Goal: Check status: Check status

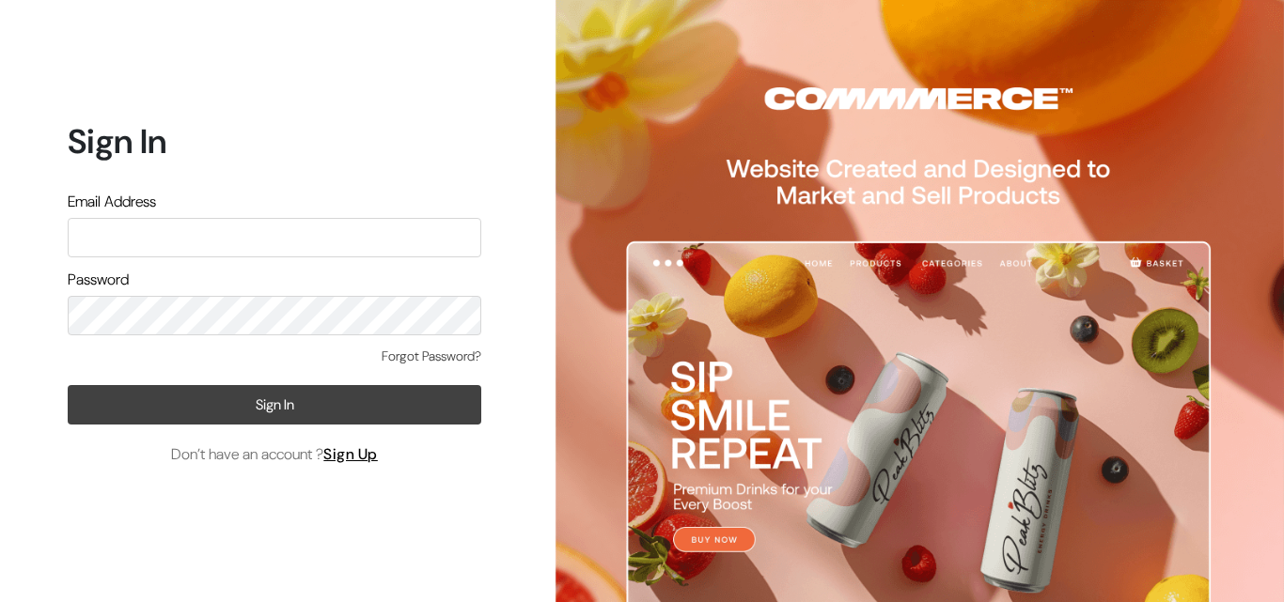
type input "[EMAIL_ADDRESS][DOMAIN_NAME]"
click at [125, 394] on button "Sign In" at bounding box center [274, 404] width 413 height 39
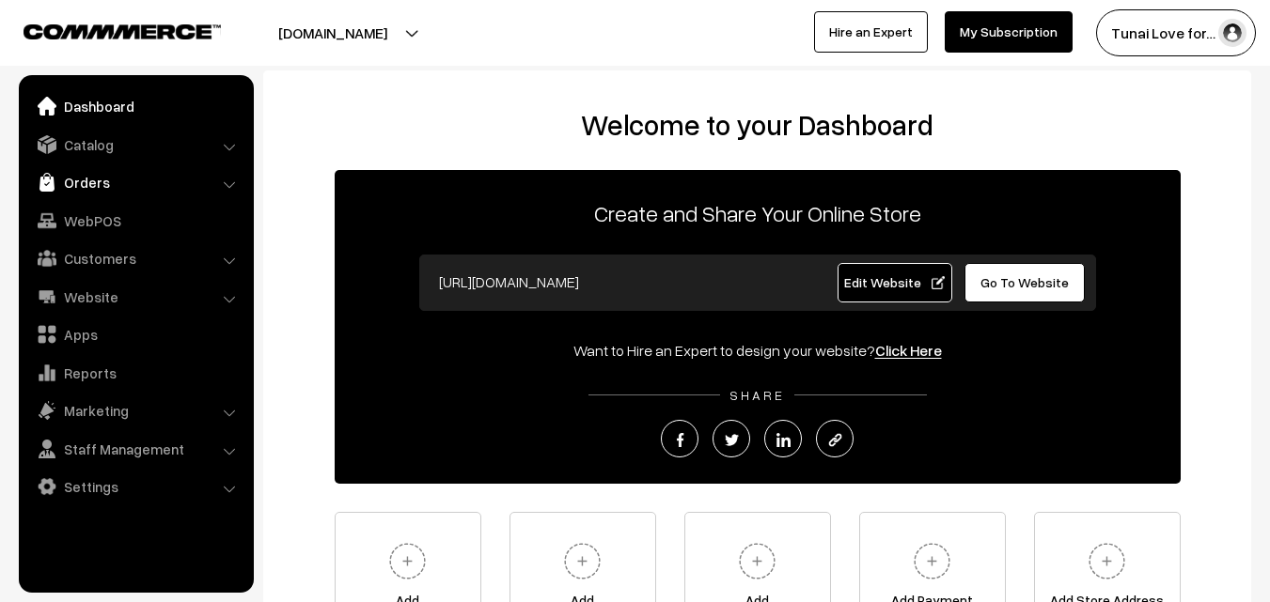
click at [89, 185] on link "Orders" at bounding box center [135, 182] width 224 height 34
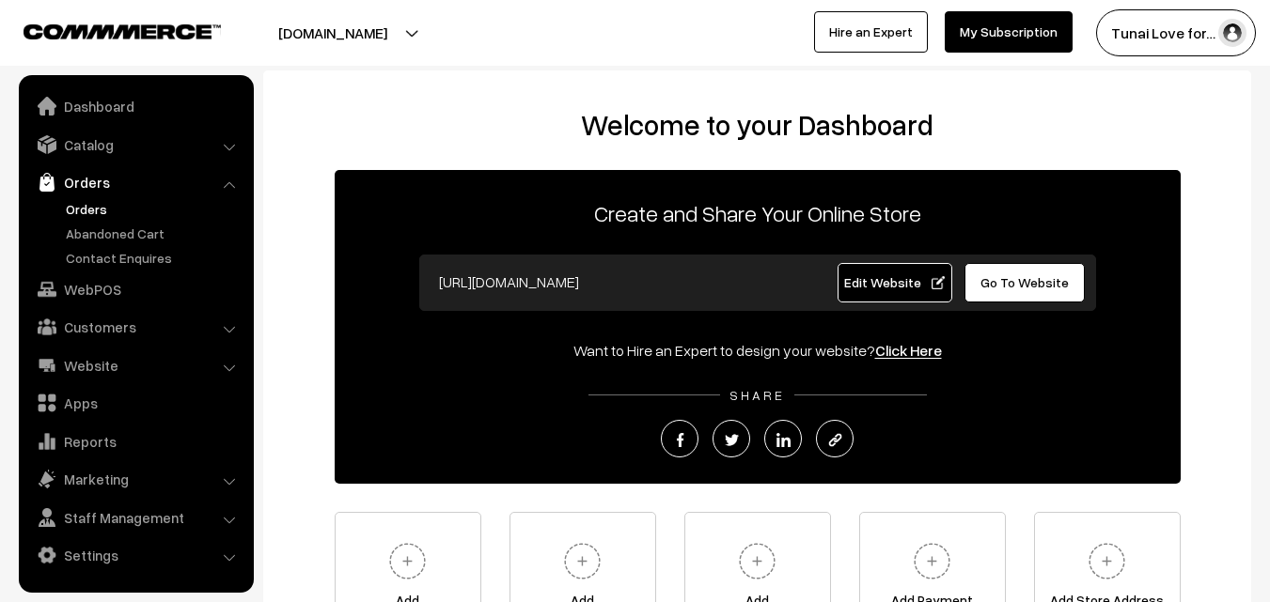
click at [96, 206] on link "Orders" at bounding box center [154, 209] width 186 height 20
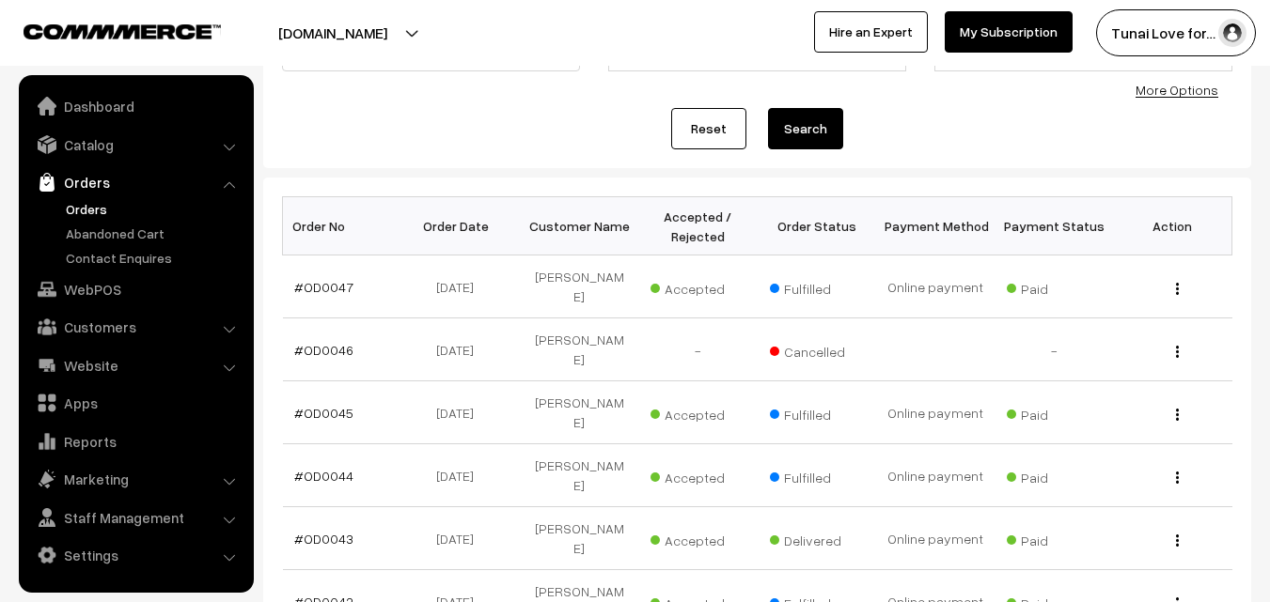
scroll to position [188, 0]
drag, startPoint x: 354, startPoint y: 276, endPoint x: 281, endPoint y: 276, distance: 73.3
click at [281, 276] on div "Bulk Options Delete Selected Bulk Options Order No Order Date Customer Name Acc…" at bounding box center [757, 586] width 988 height 821
click at [276, 279] on div "Bulk Options Delete Selected Bulk Options Order No Order Date Customer Name Acc…" at bounding box center [757, 586] width 988 height 821
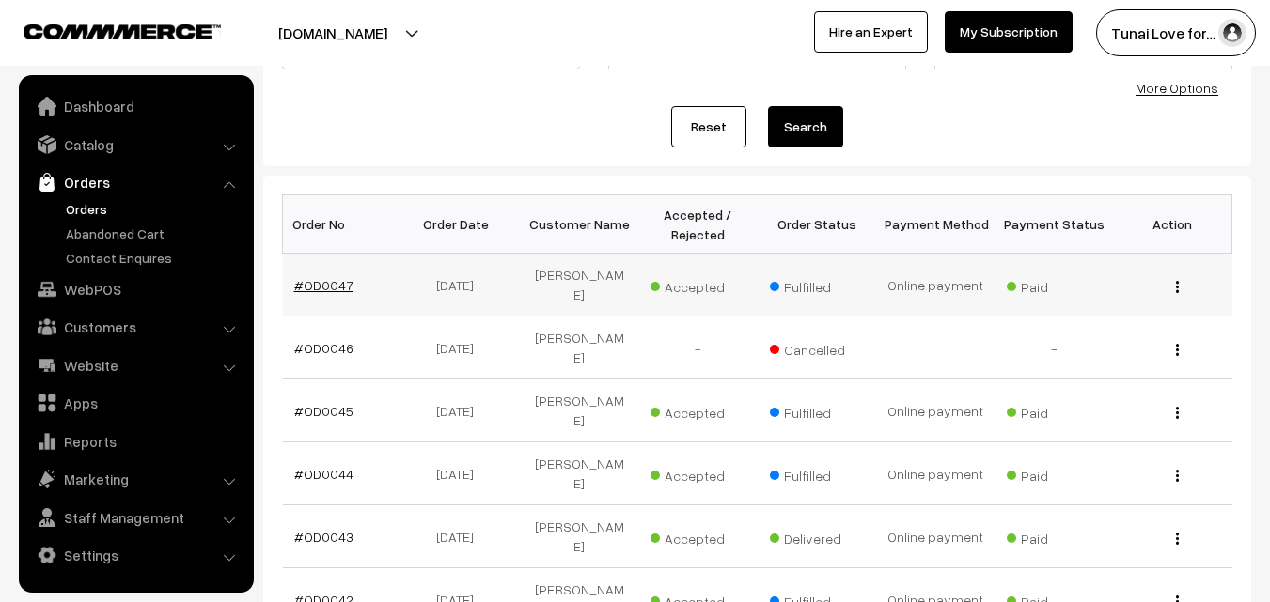
drag, startPoint x: 277, startPoint y: 279, endPoint x: 342, endPoint y: 281, distance: 64.9
click at [342, 281] on div "Bulk Options Delete Selected Bulk Options Order No Order Date Customer Name Acc…" at bounding box center [757, 586] width 988 height 821
click at [377, 281] on td "#OD0047" at bounding box center [342, 285] width 118 height 63
drag, startPoint x: 284, startPoint y: 280, endPoint x: 355, endPoint y: 286, distance: 71.6
click at [355, 286] on td "#OD0047" at bounding box center [342, 285] width 118 height 63
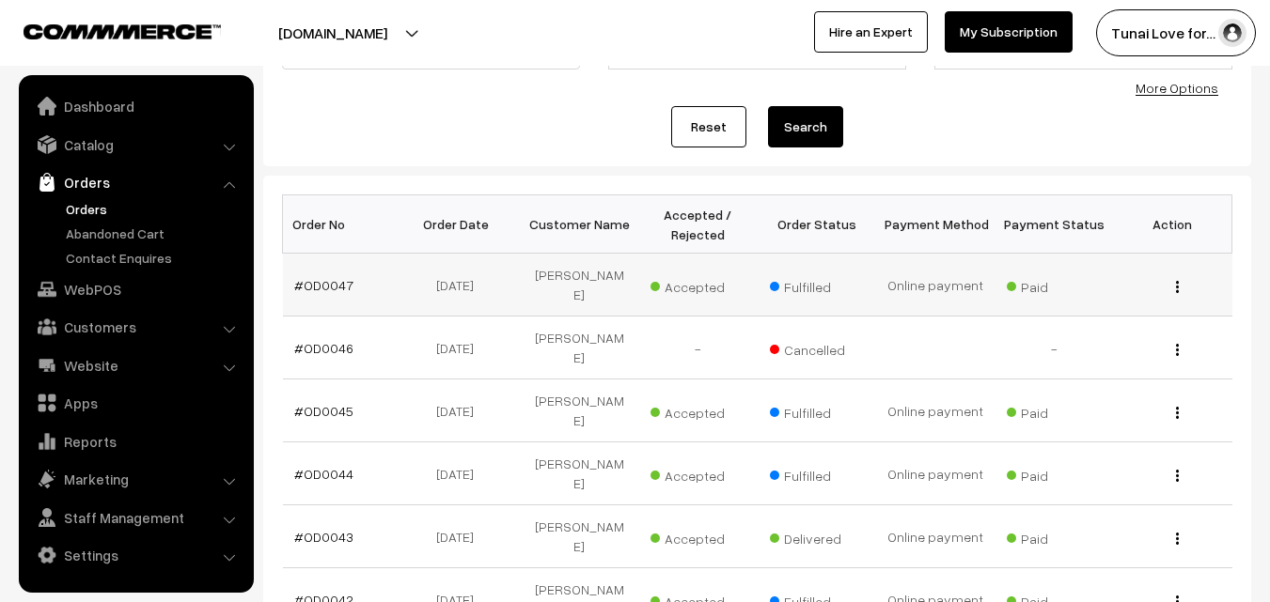
copy link "#OD0047"
click at [313, 403] on link "#OD0045" at bounding box center [323, 411] width 59 height 16
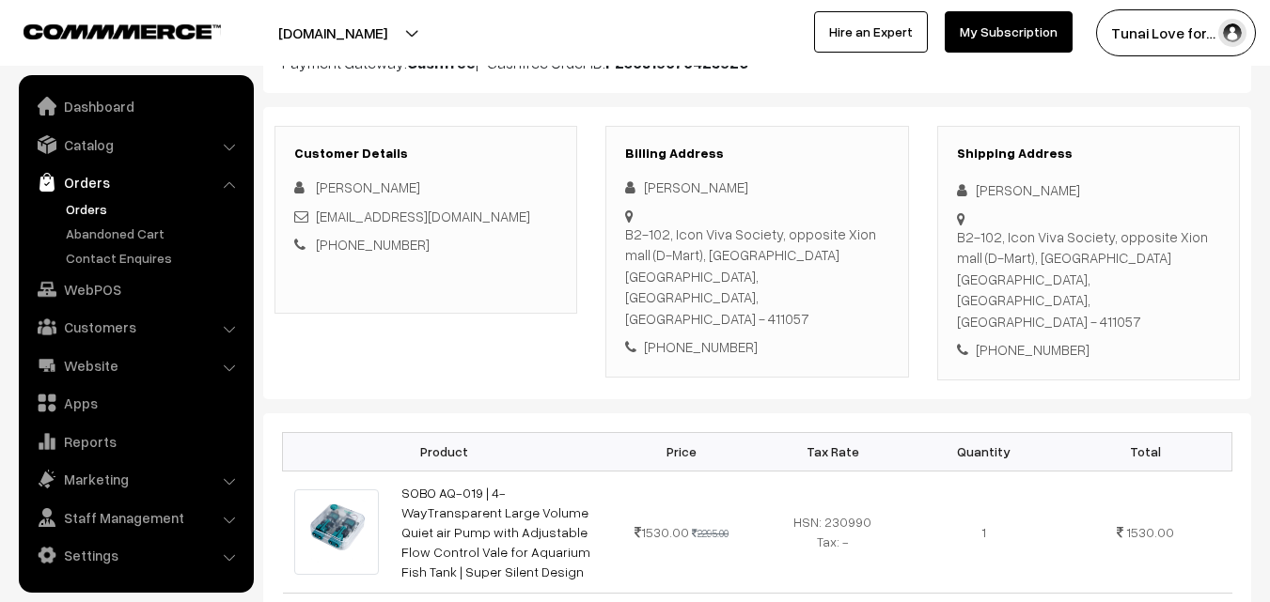
scroll to position [282, 0]
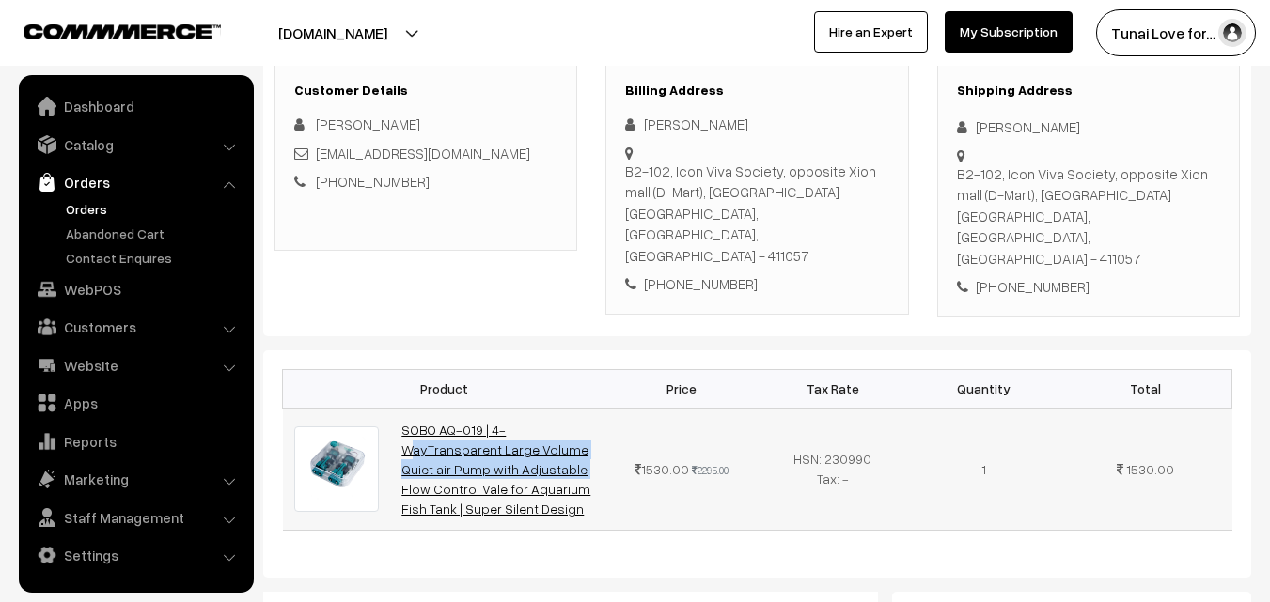
drag, startPoint x: 397, startPoint y: 387, endPoint x: 557, endPoint y: 407, distance: 161.0
click at [557, 408] on td "SOBO AQ-019 | 4-WayTransparent Large Volume Quiet air Pump with Adjustable Flow…" at bounding box center [498, 469] width 216 height 122
copy link "SOBO AQ-019 | 4-WayTransparent Large Volume Quiet air Pump"
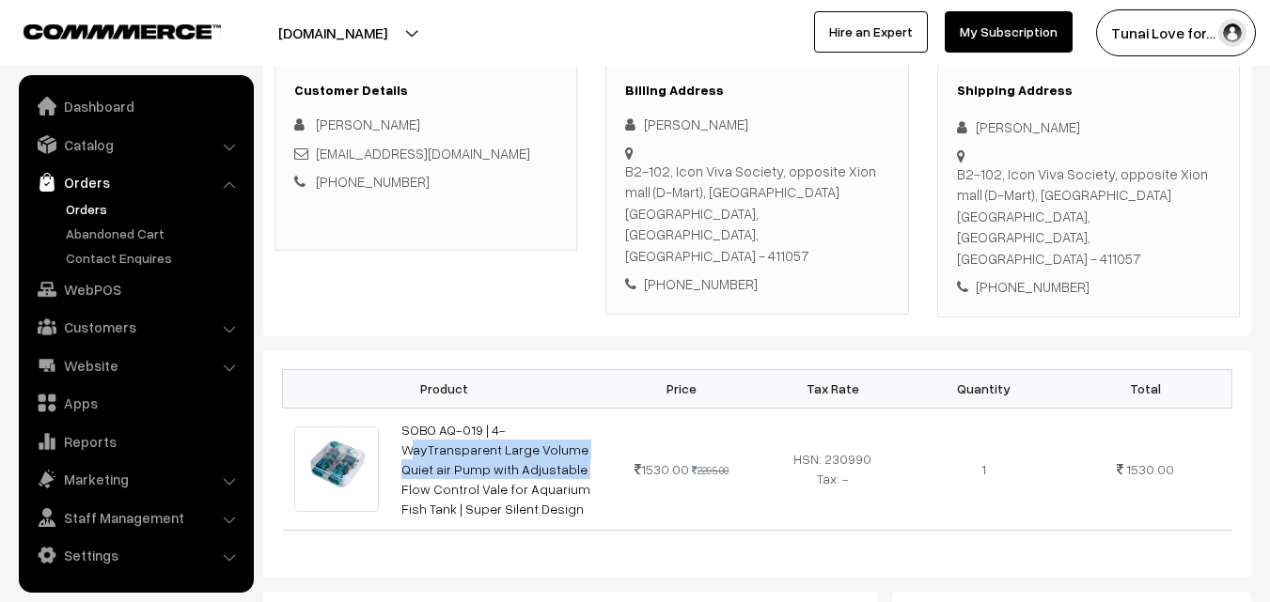
click at [79, 208] on link "Orders" at bounding box center [154, 209] width 186 height 20
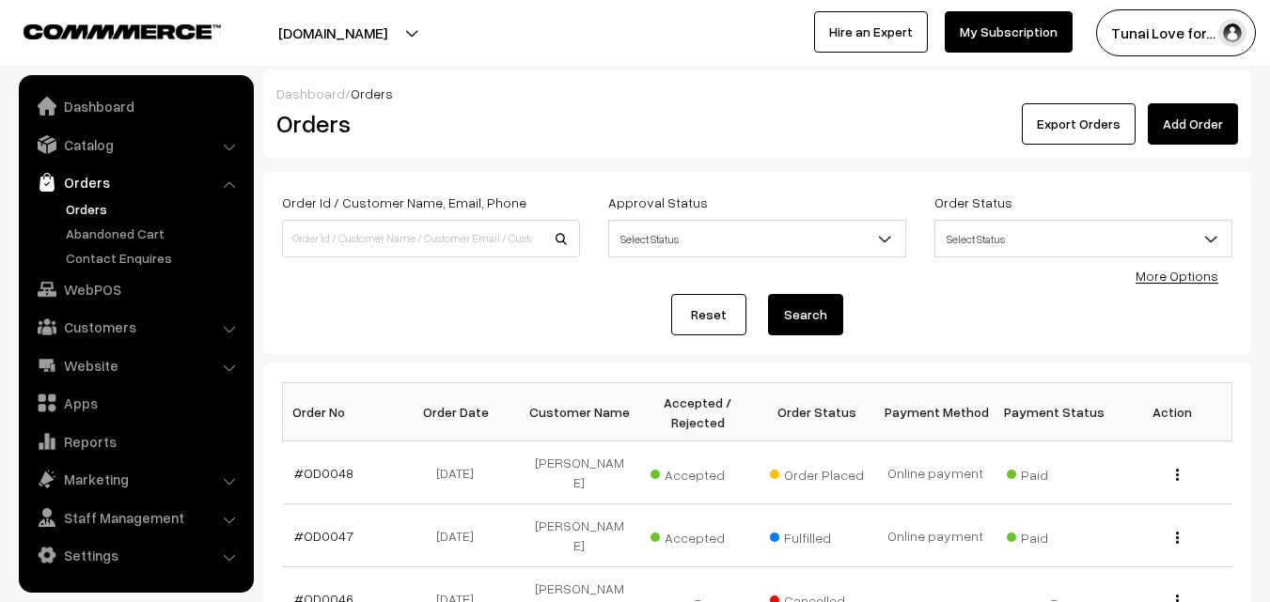
click at [79, 208] on link "Orders" at bounding box center [154, 209] width 186 height 20
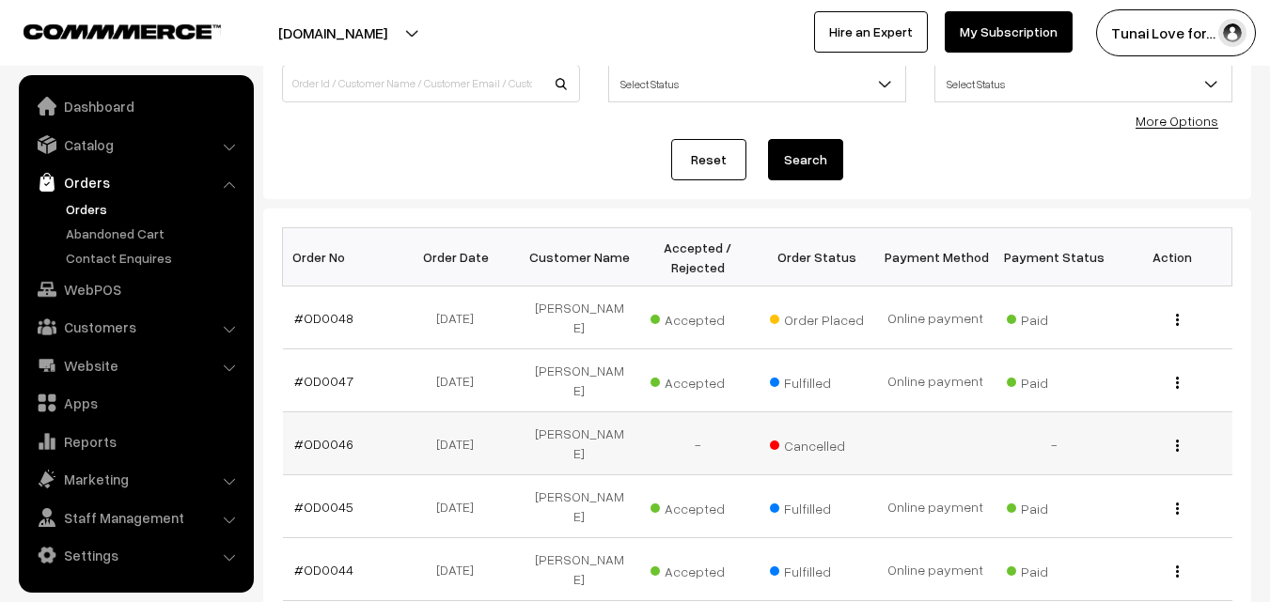
scroll to position [188, 0]
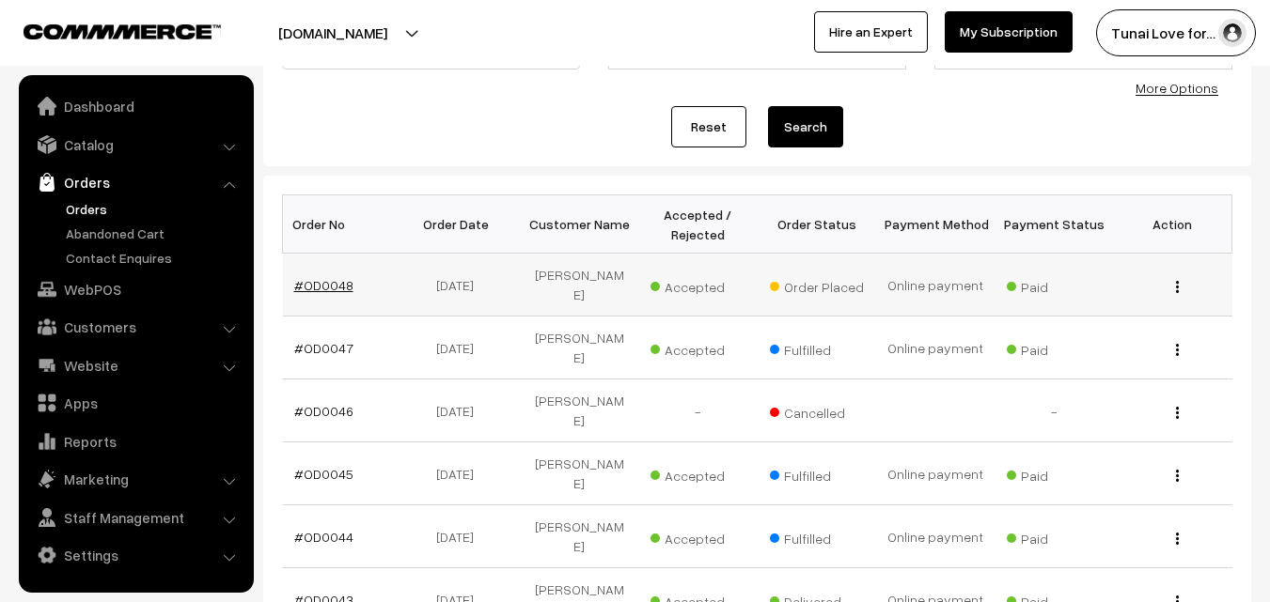
click at [328, 285] on link "#OD0048" at bounding box center [323, 285] width 59 height 16
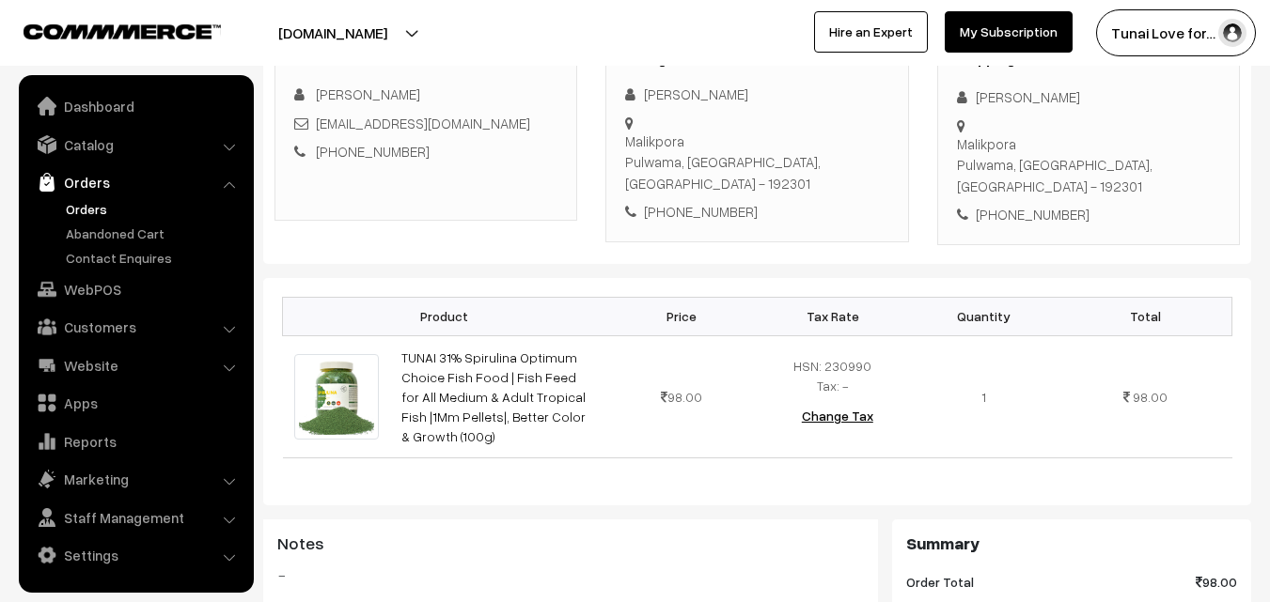
scroll to position [94, 0]
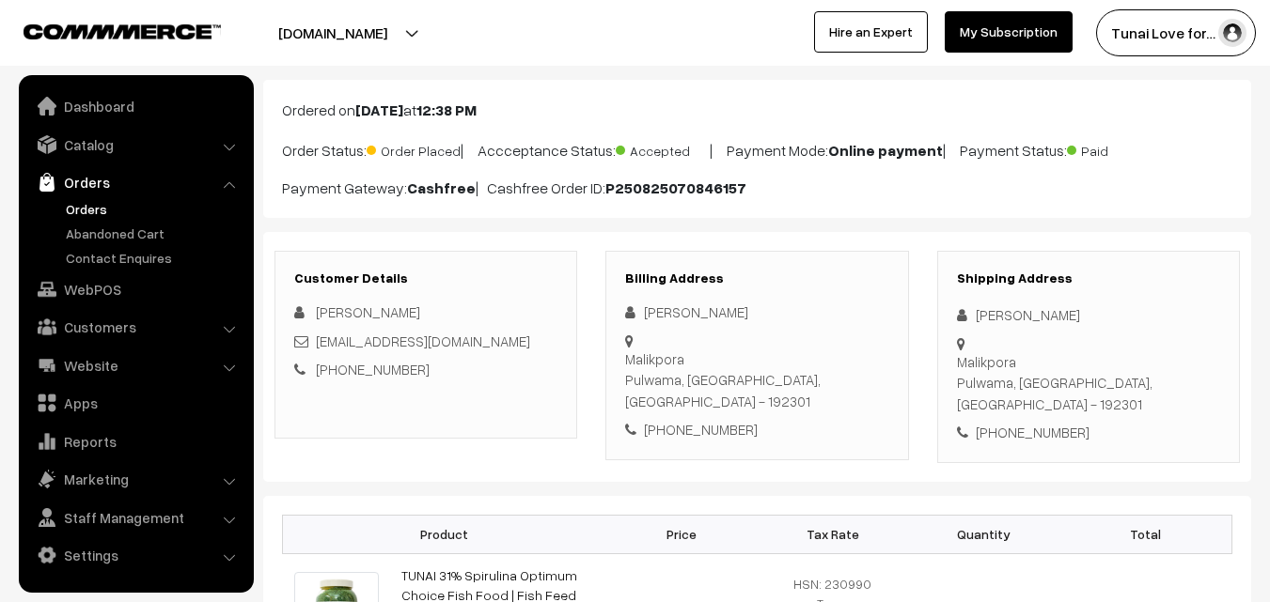
drag, startPoint x: 1182, startPoint y: 368, endPoint x: 1222, endPoint y: 368, distance: 39.5
click at [1222, 368] on div "Shipping Address Malik Burhan Malikpora Pulwama, Jammu & Kashmir, India - 19230…" at bounding box center [1088, 357] width 303 height 212
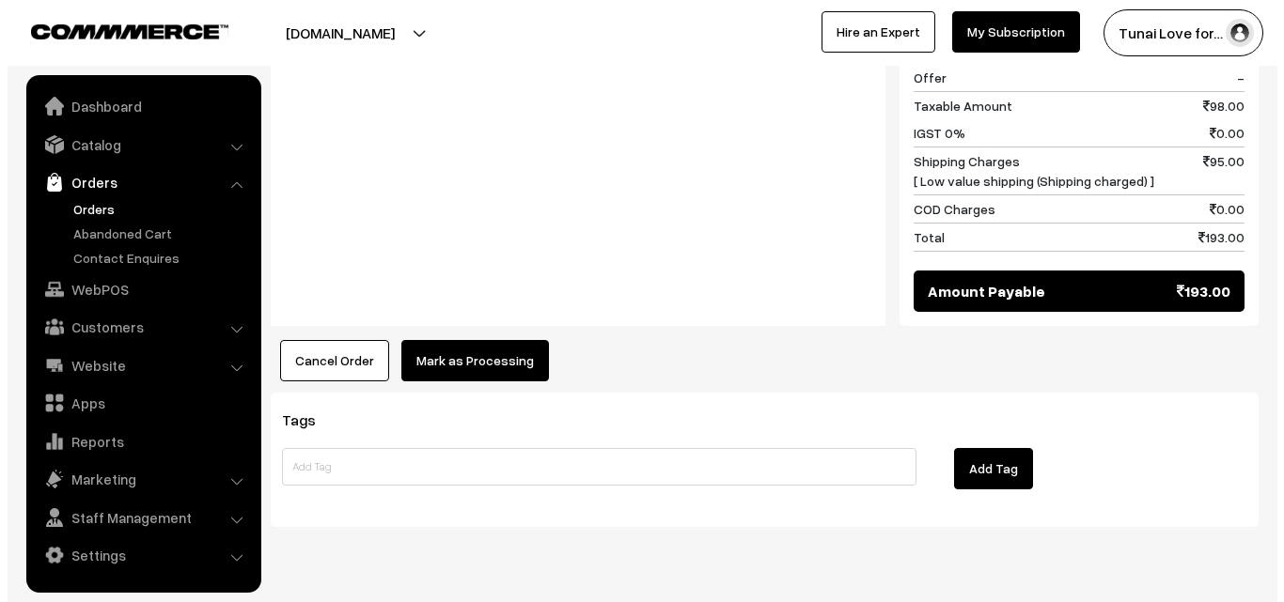
scroll to position [893, 0]
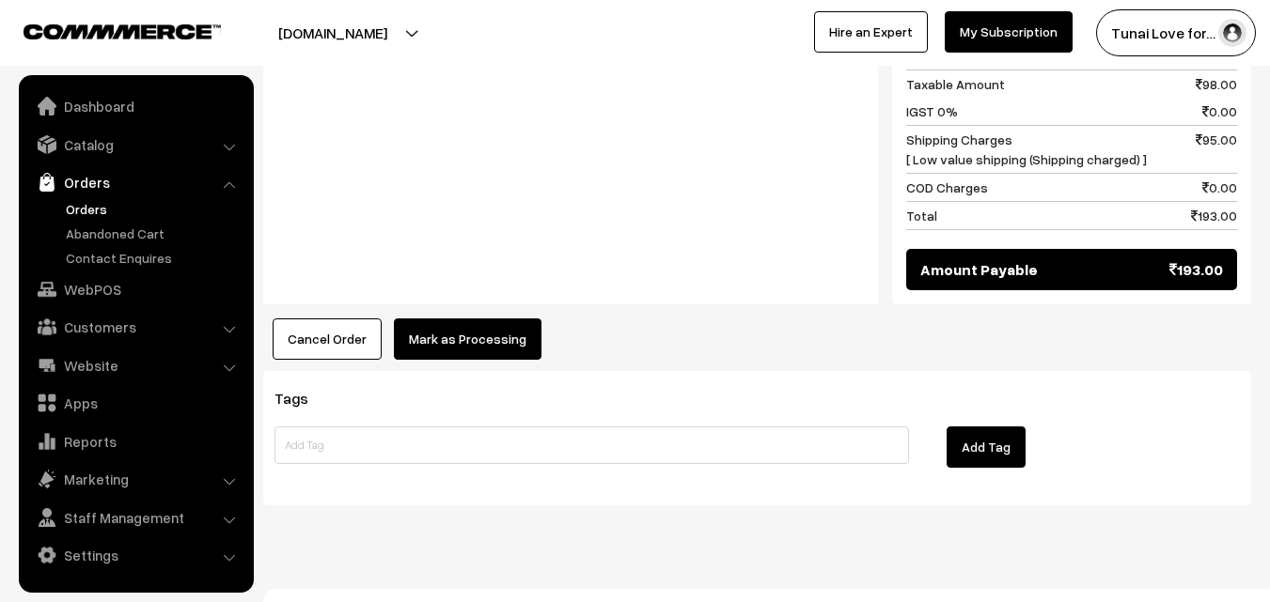
click at [492, 319] on button "Mark as Processing" at bounding box center [468, 339] width 148 height 41
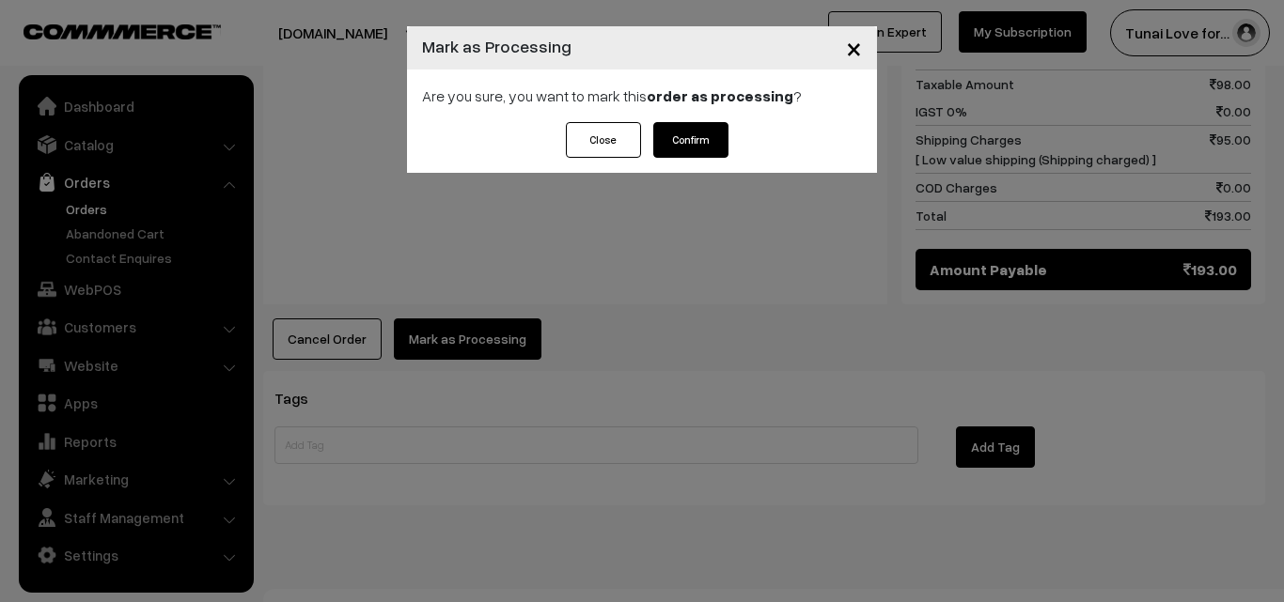
click at [705, 135] on button "Confirm" at bounding box center [690, 140] width 75 height 36
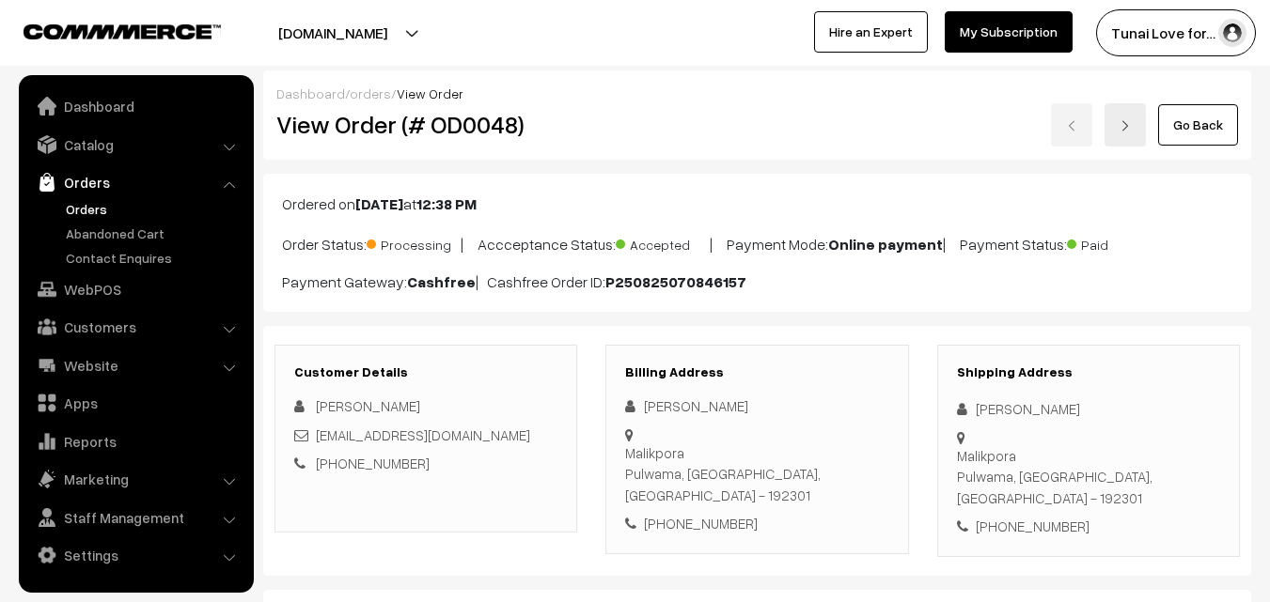
click at [97, 210] on link "Orders" at bounding box center [154, 209] width 186 height 20
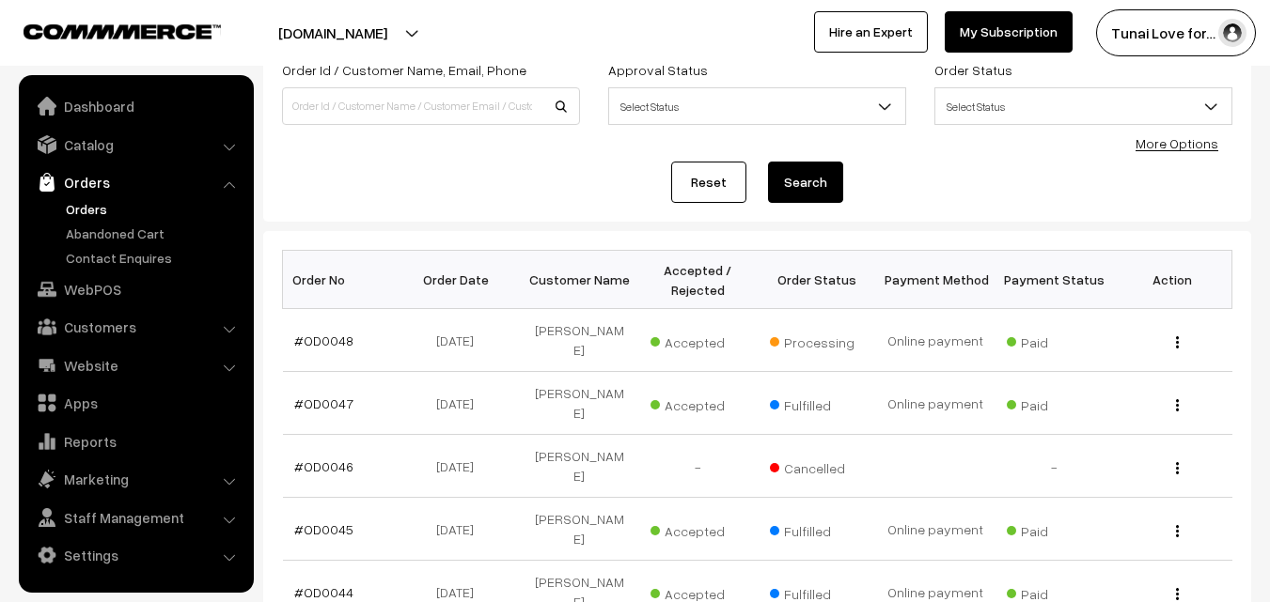
scroll to position [188, 0]
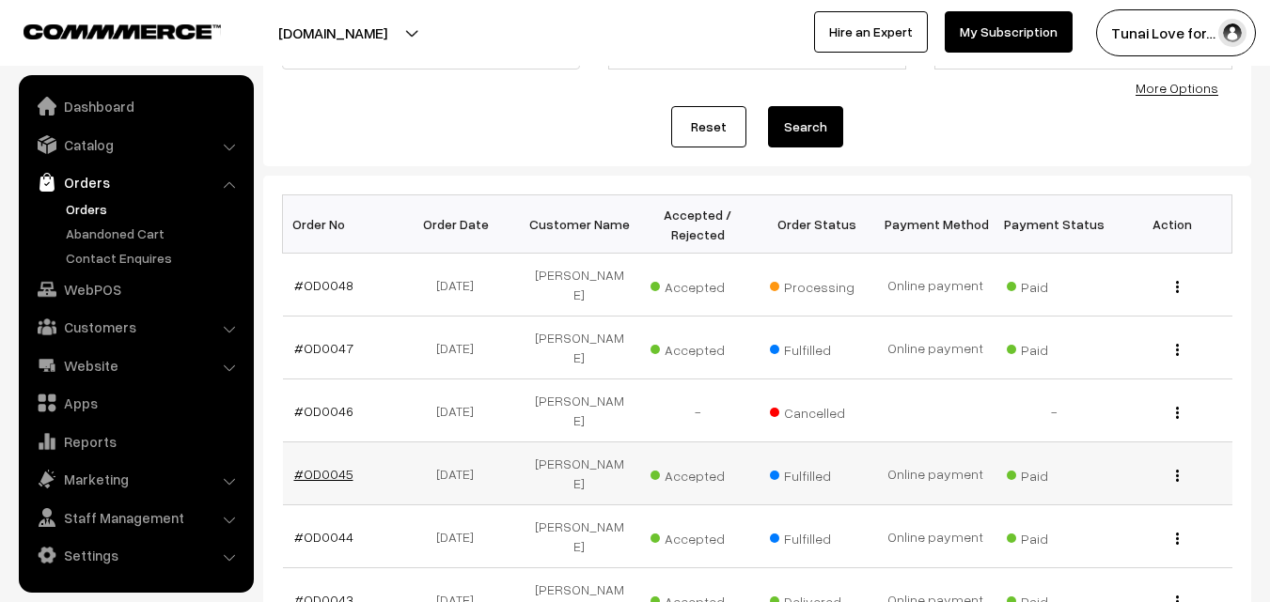
click at [328, 466] on link "#OD0045" at bounding box center [323, 474] width 59 height 16
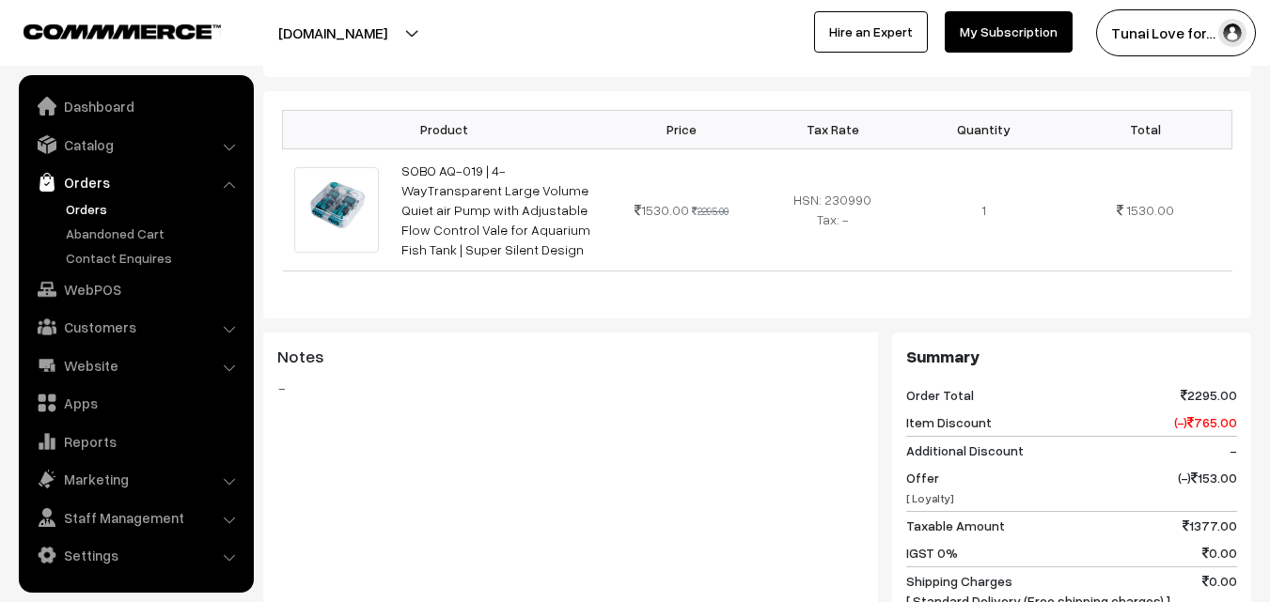
scroll to position [551, 0]
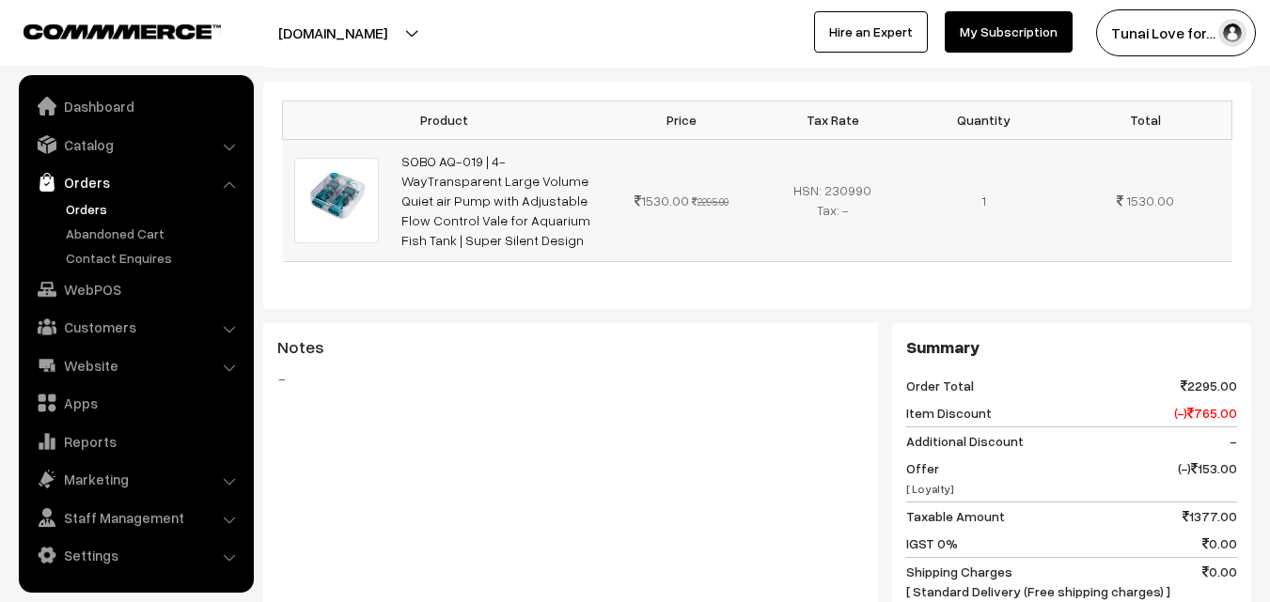
click at [472, 148] on td "SOBO AQ-019 | 4-WayTransparent Large Volume Quiet air Pump with Adjustable Flow…" at bounding box center [498, 200] width 216 height 122
click at [526, 153] on link "SOBO AQ-019 | 4-WayTransparent Large Volume Quiet air Pump with Adjustable Flow…" at bounding box center [495, 200] width 189 height 95
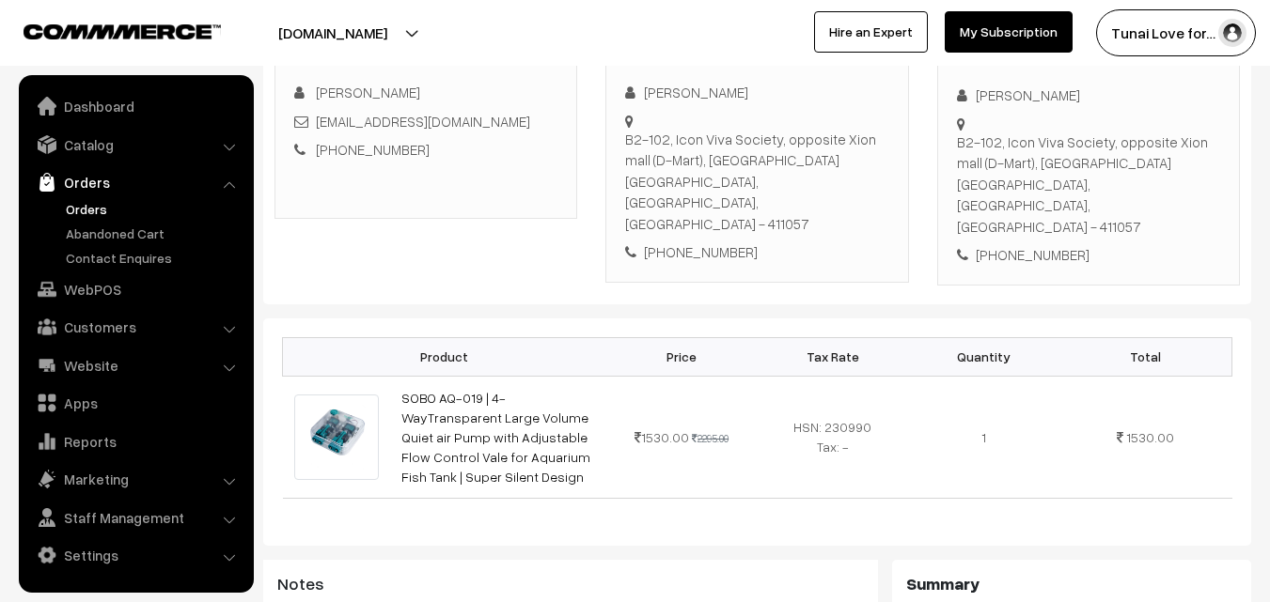
scroll to position [81, 0]
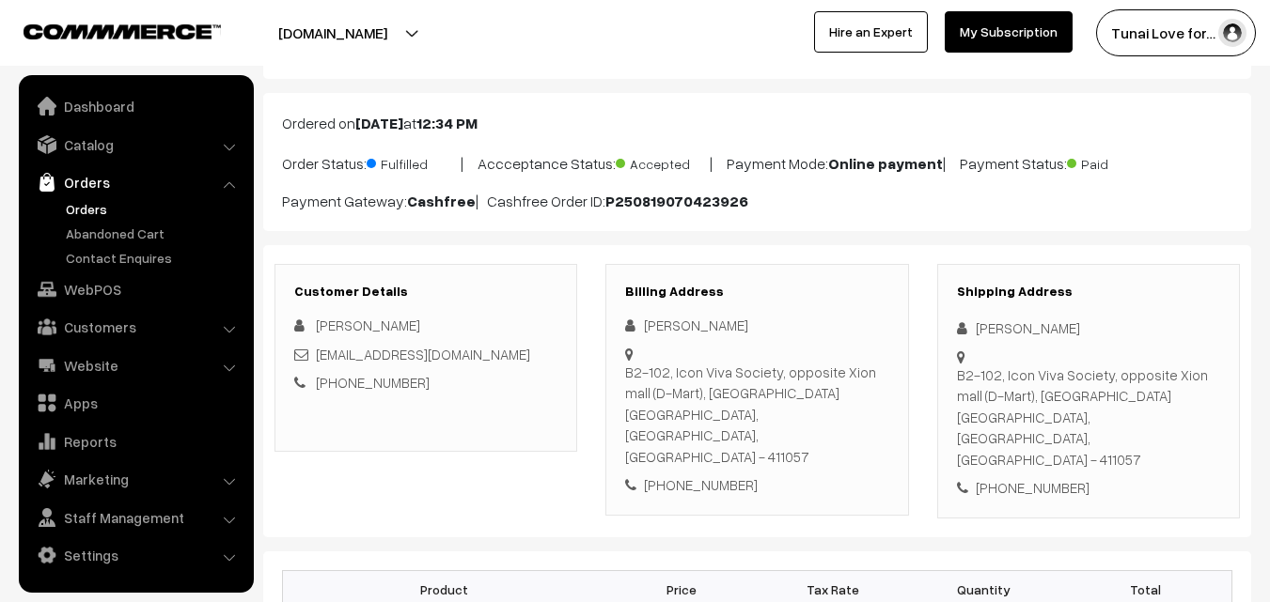
click at [97, 206] on link "Orders" at bounding box center [154, 209] width 186 height 20
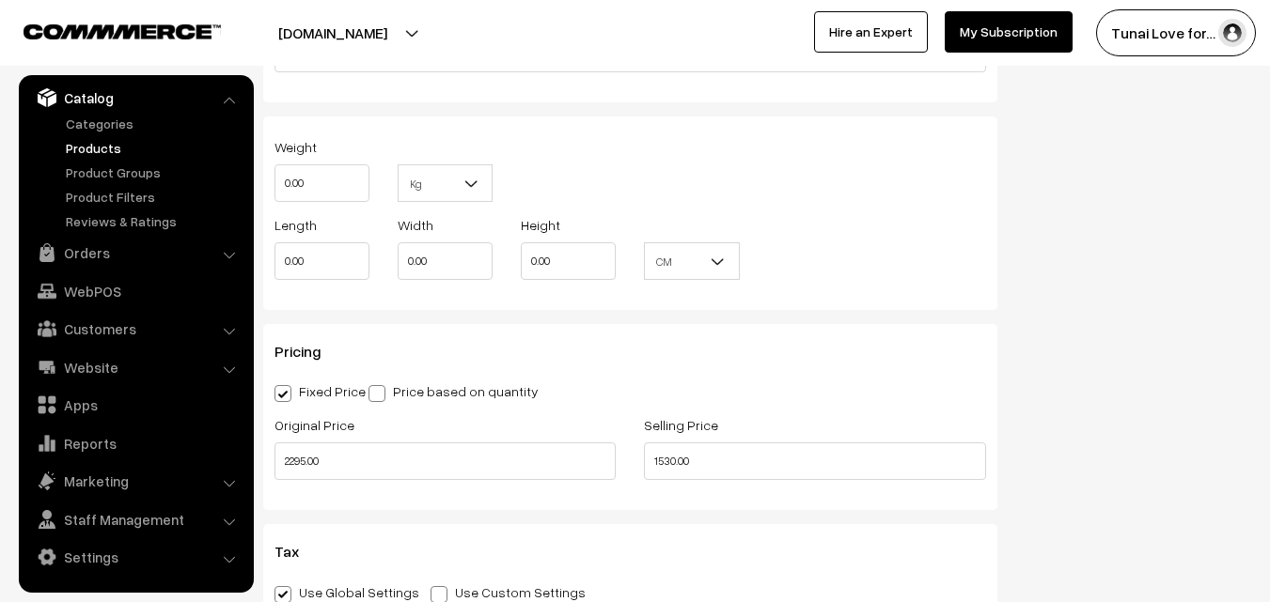
scroll to position [1785, 0]
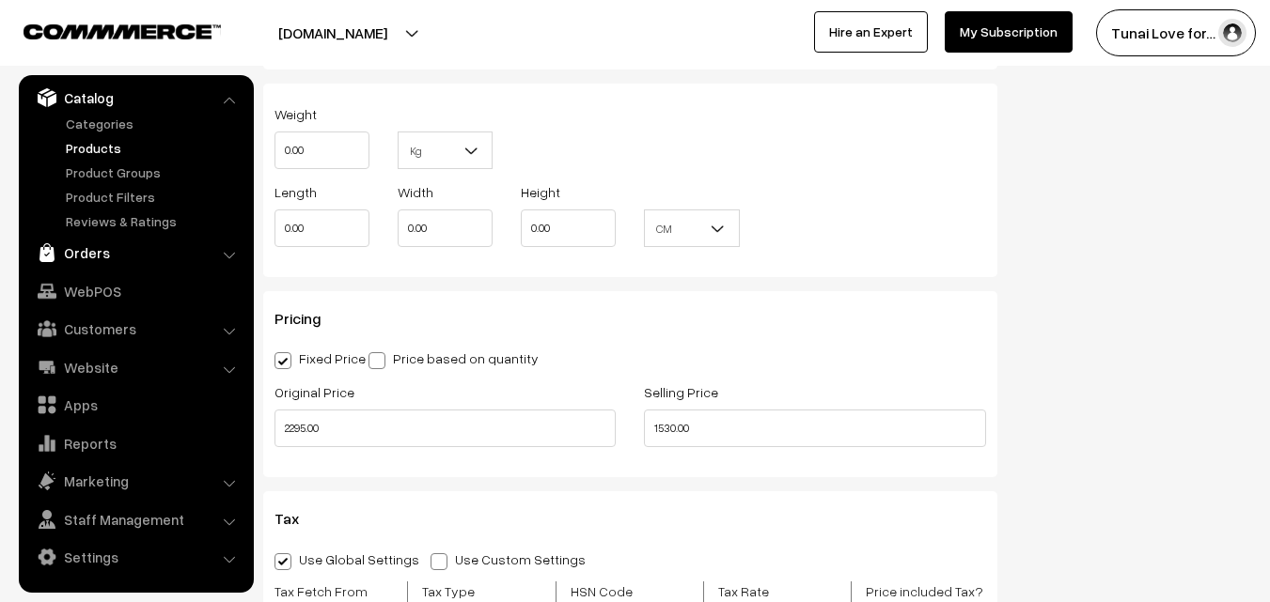
click at [237, 250] on link "Orders" at bounding box center [135, 253] width 224 height 34
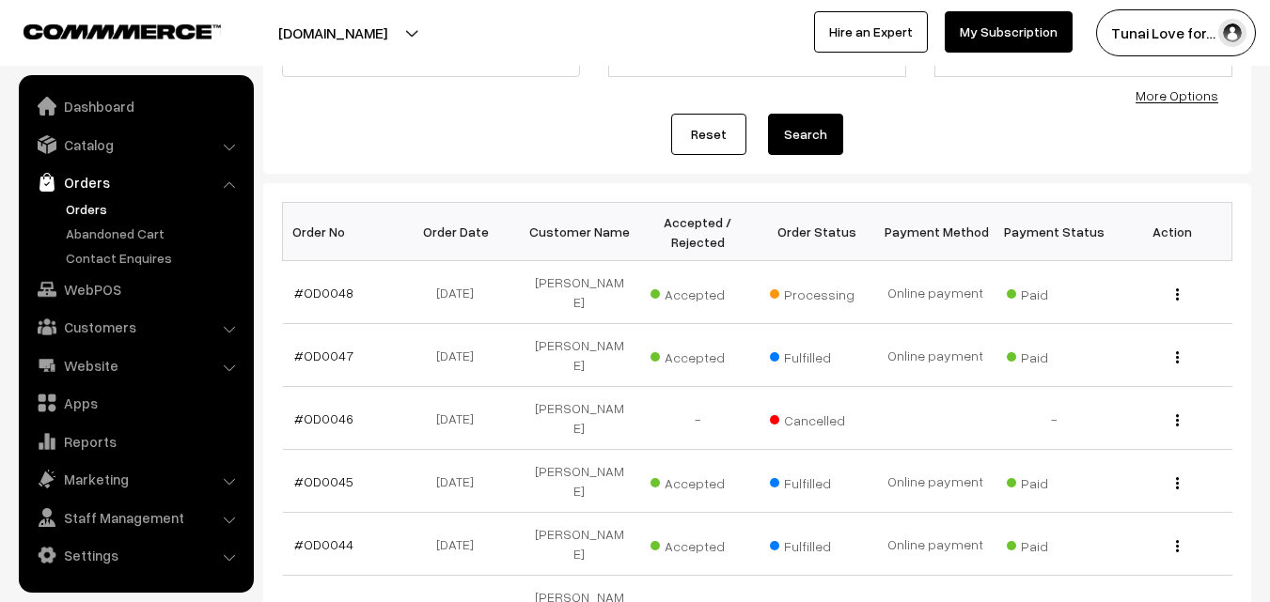
scroll to position [188, 0]
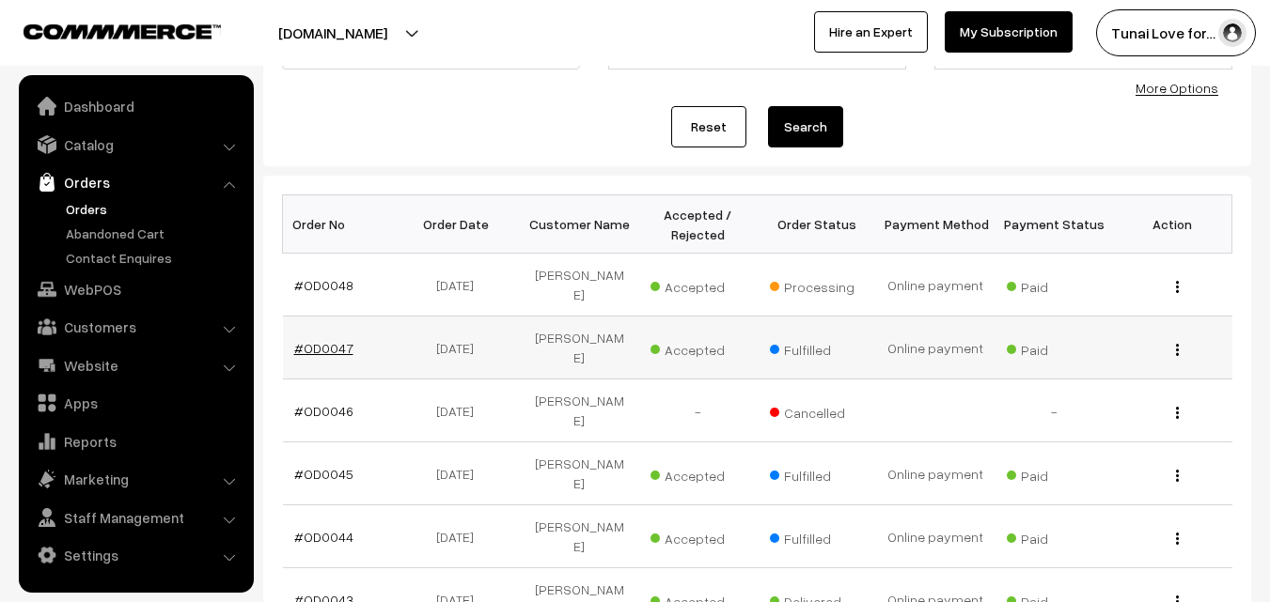
click at [343, 340] on link "#OD0047" at bounding box center [323, 348] width 59 height 16
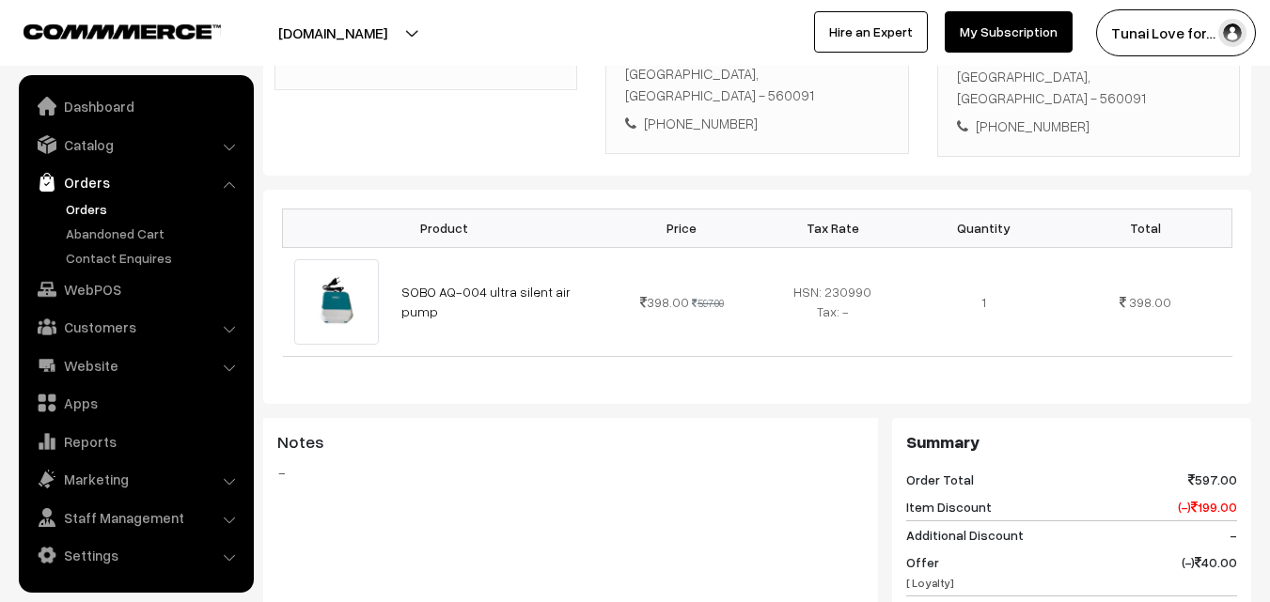
scroll to position [470, 0]
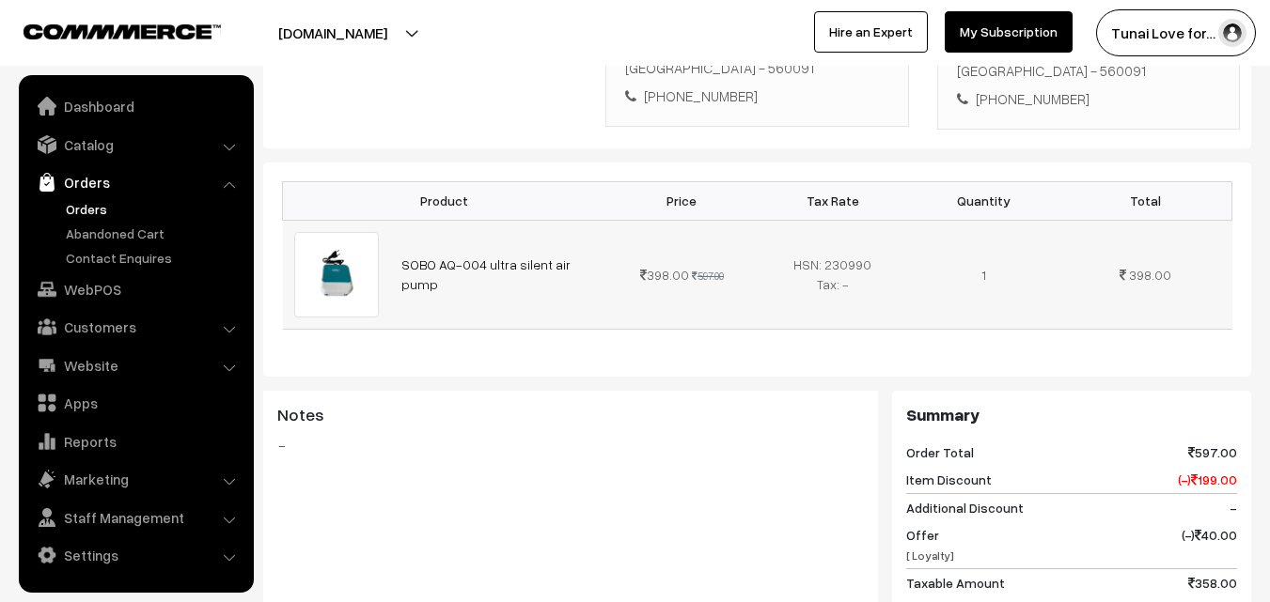
drag, startPoint x: 397, startPoint y: 258, endPoint x: 598, endPoint y: 258, distance: 201.1
click at [598, 258] on td "SOBO AQ-004 ultra silent air pump" at bounding box center [498, 274] width 216 height 109
copy link "SOBO AQ-004 ultra silent air pump"
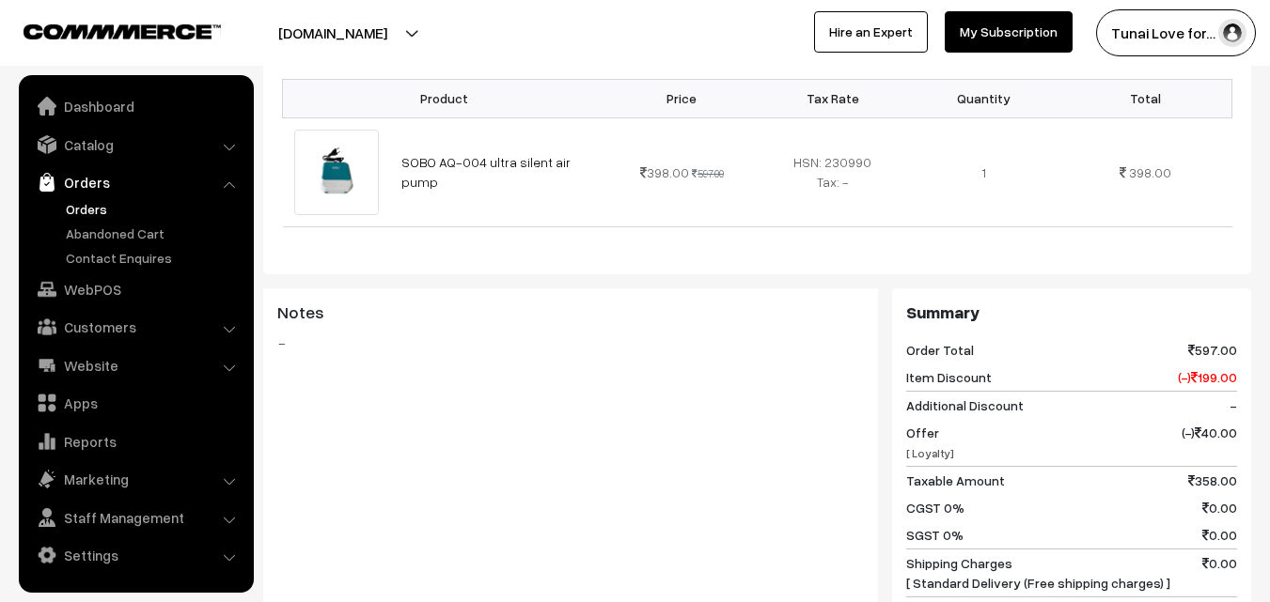
scroll to position [450, 0]
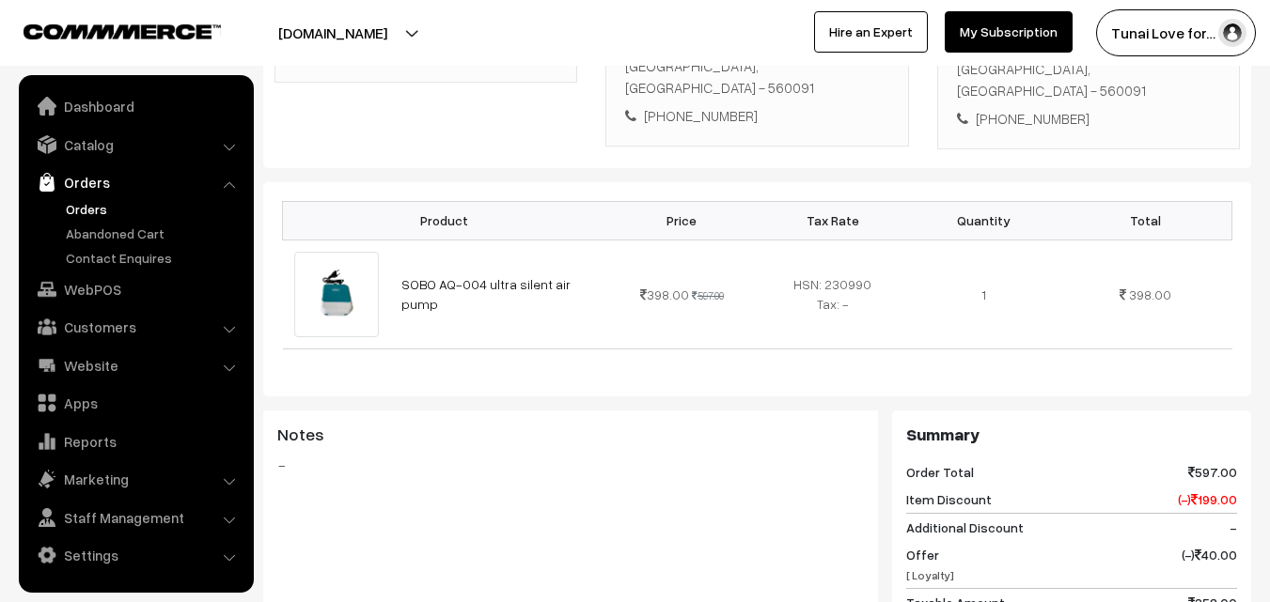
click at [551, 411] on div "Notes -" at bounding box center [570, 505] width 615 height 188
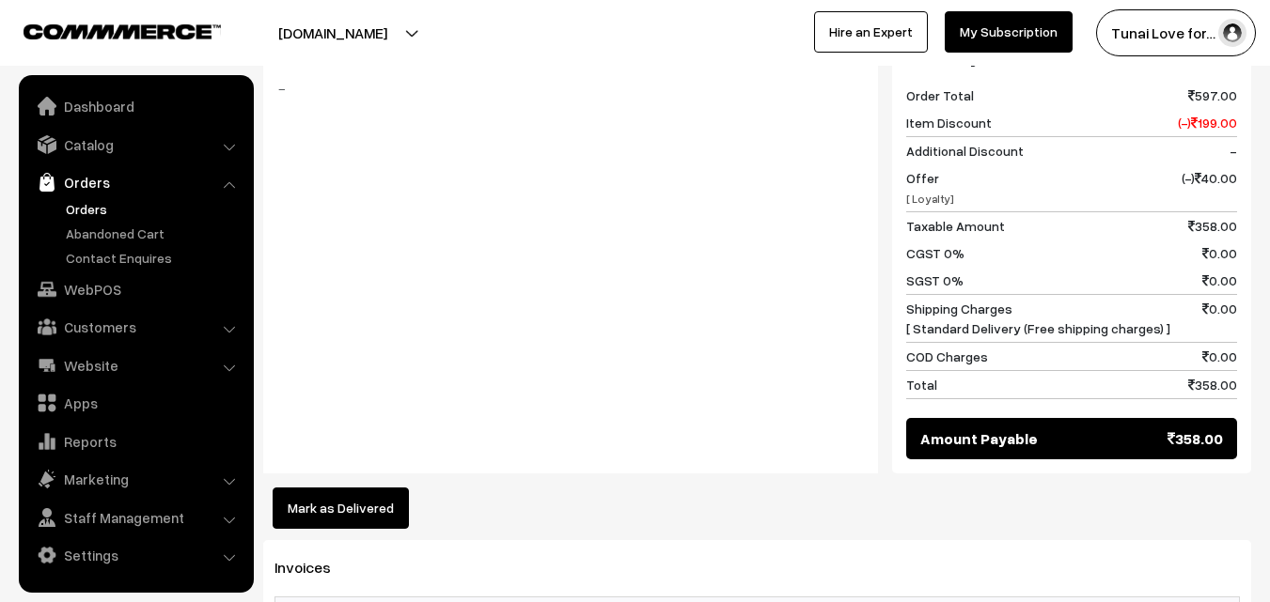
scroll to position [826, 0]
click at [86, 209] on link "Orders" at bounding box center [154, 209] width 186 height 20
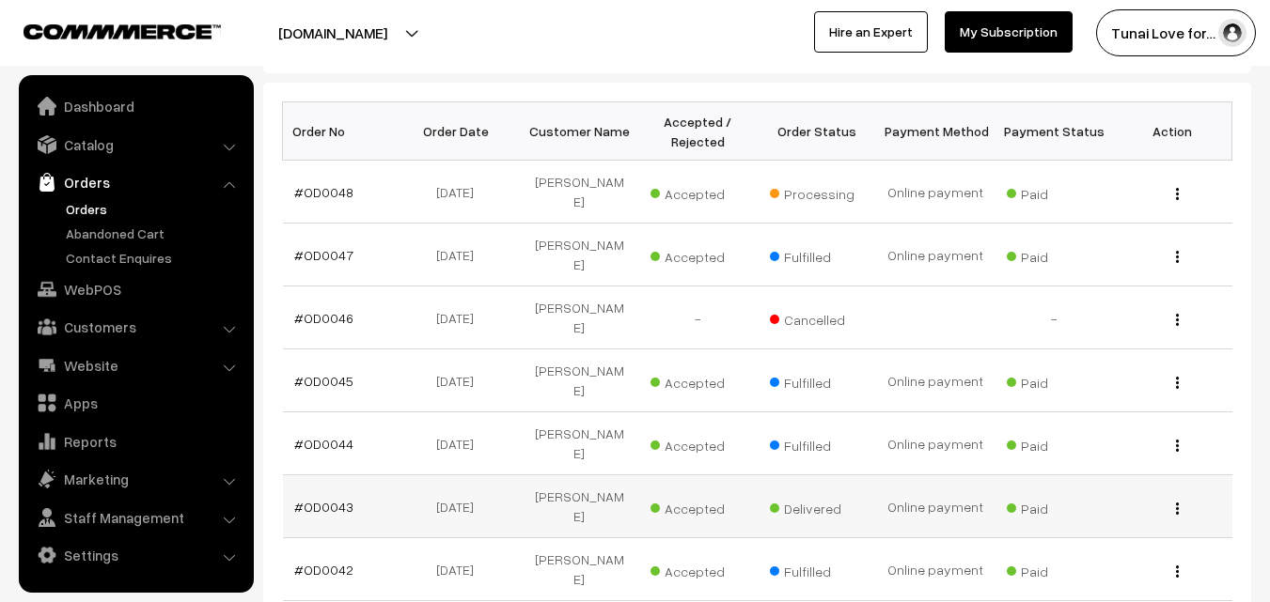
scroll to position [282, 0]
drag, startPoint x: 423, startPoint y: 232, endPoint x: 491, endPoint y: 226, distance: 67.9
click at [491, 226] on td "24-08-2025" at bounding box center [460, 254] width 118 height 63
copy td "24-08-2025"
drag, startPoint x: 532, startPoint y: 235, endPoint x: 626, endPoint y: 237, distance: 94.0
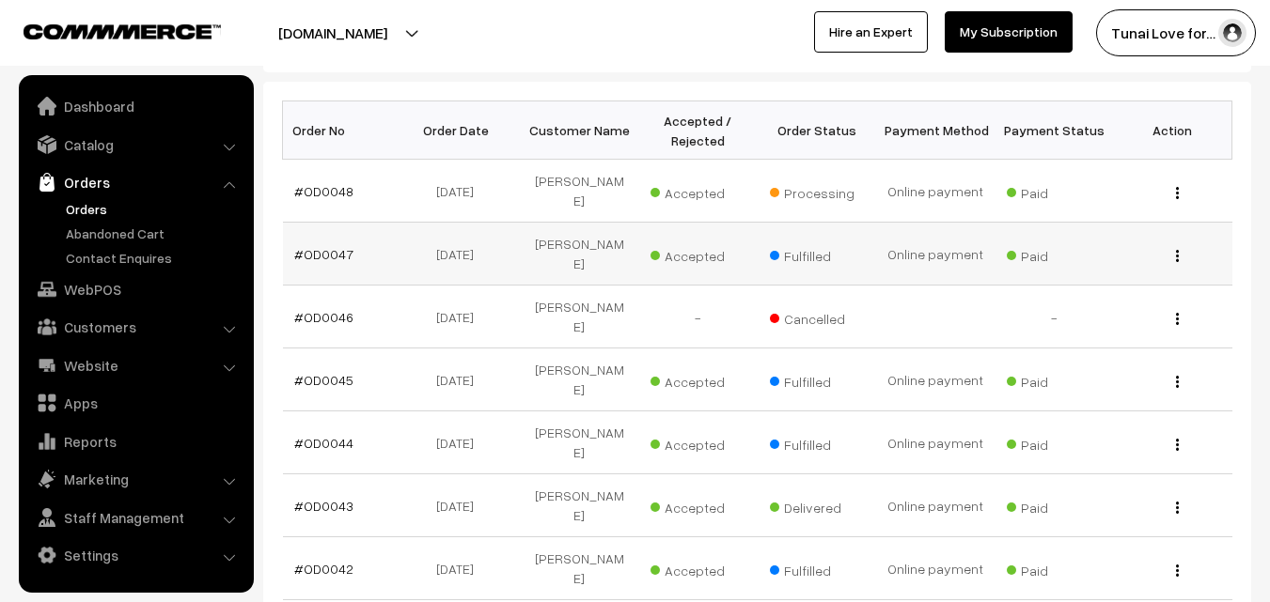
click at [626, 237] on td "Santhosh Kumar" at bounding box center [579, 254] width 118 height 63
copy td "Santhosh Kumar"
click at [315, 246] on link "#OD0047" at bounding box center [323, 254] width 59 height 16
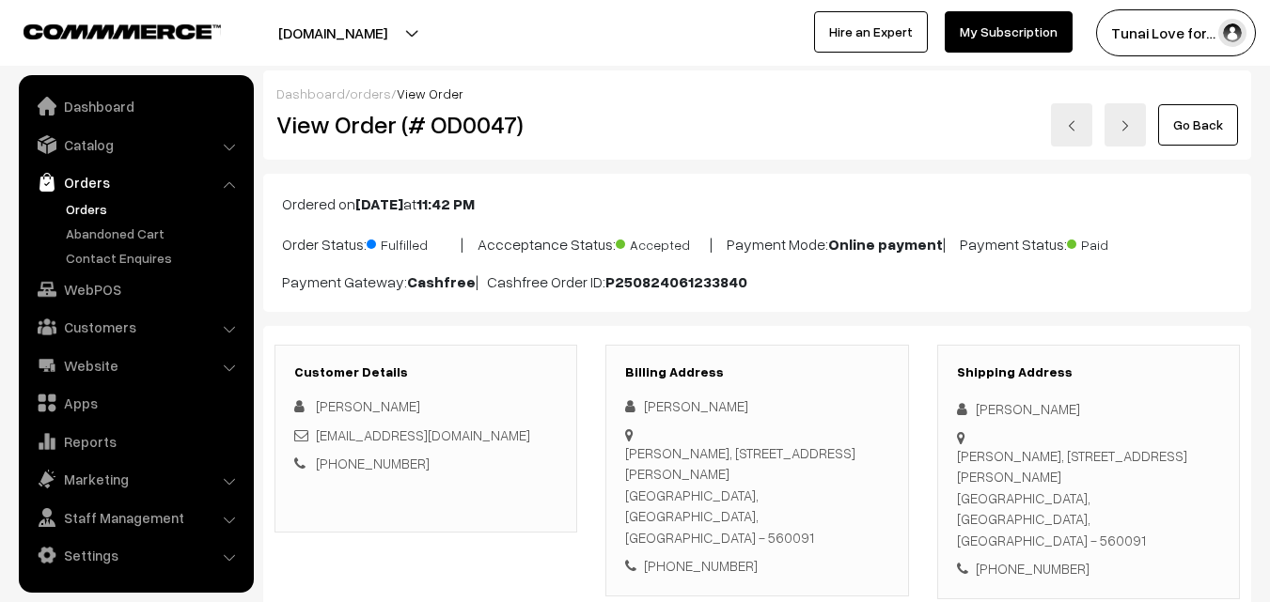
scroll to position [564, 0]
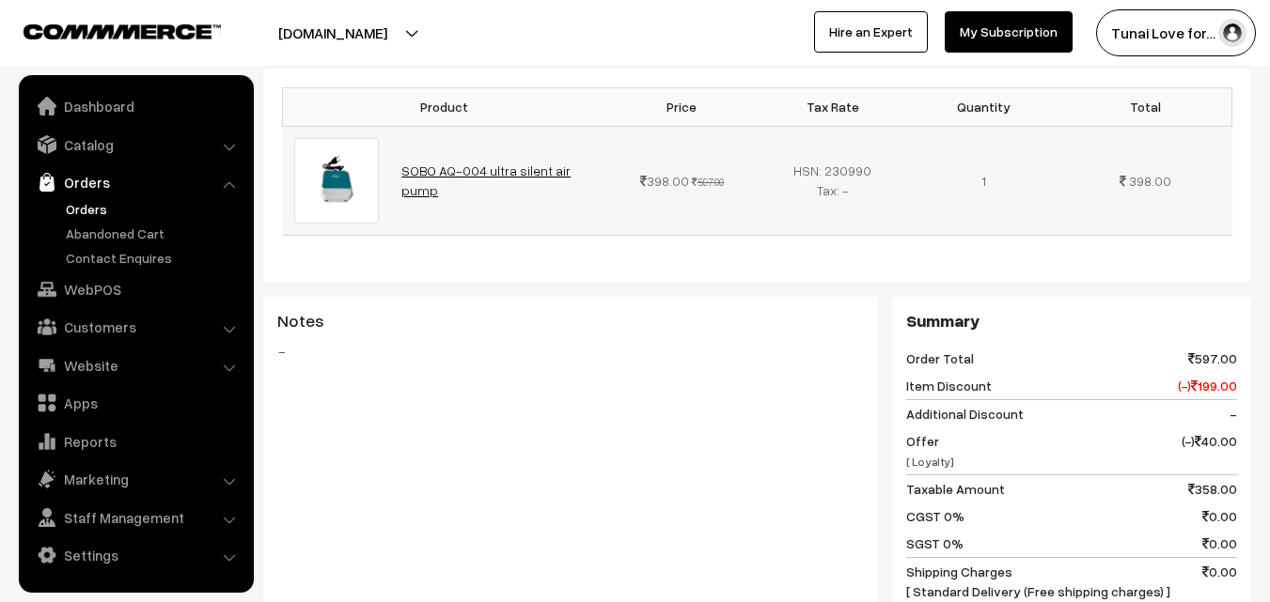
click at [496, 164] on link "SOBO AQ-004 ultra silent air pump" at bounding box center [485, 181] width 169 height 36
click at [87, 215] on link "Orders" at bounding box center [154, 209] width 186 height 20
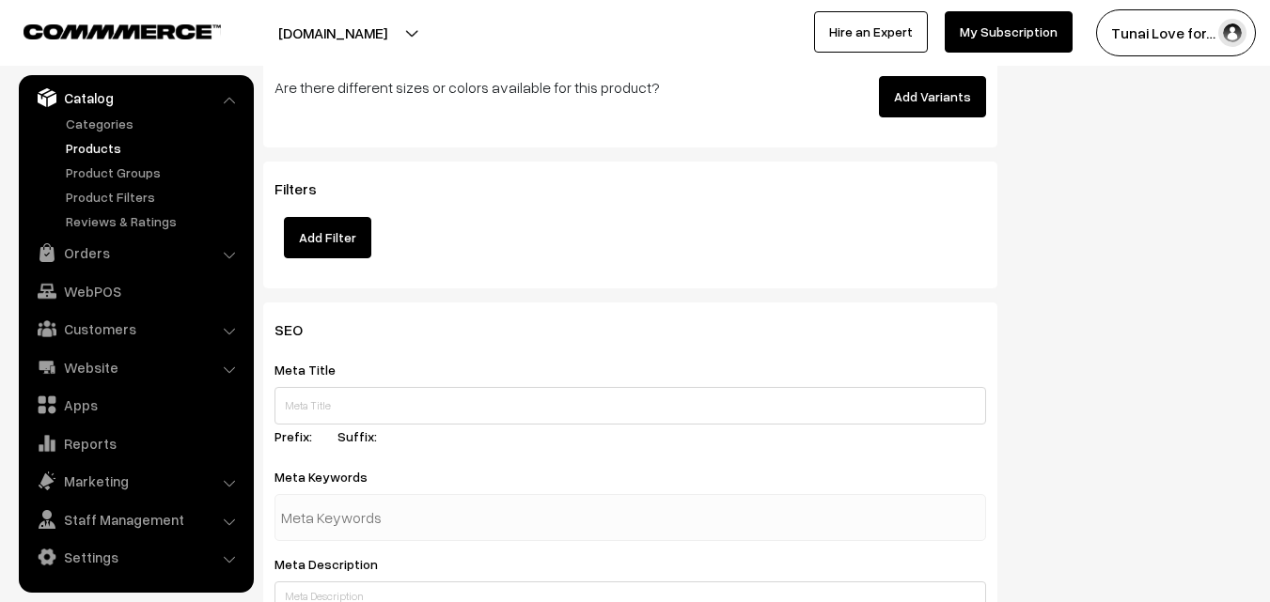
scroll to position [2913, 0]
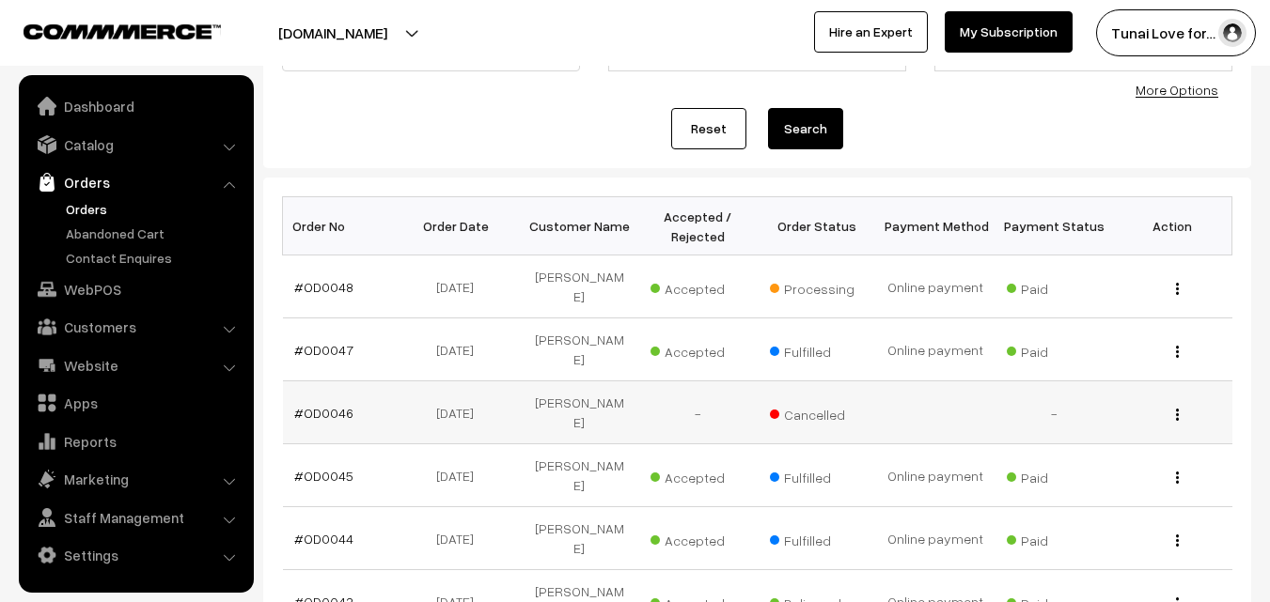
scroll to position [188, 0]
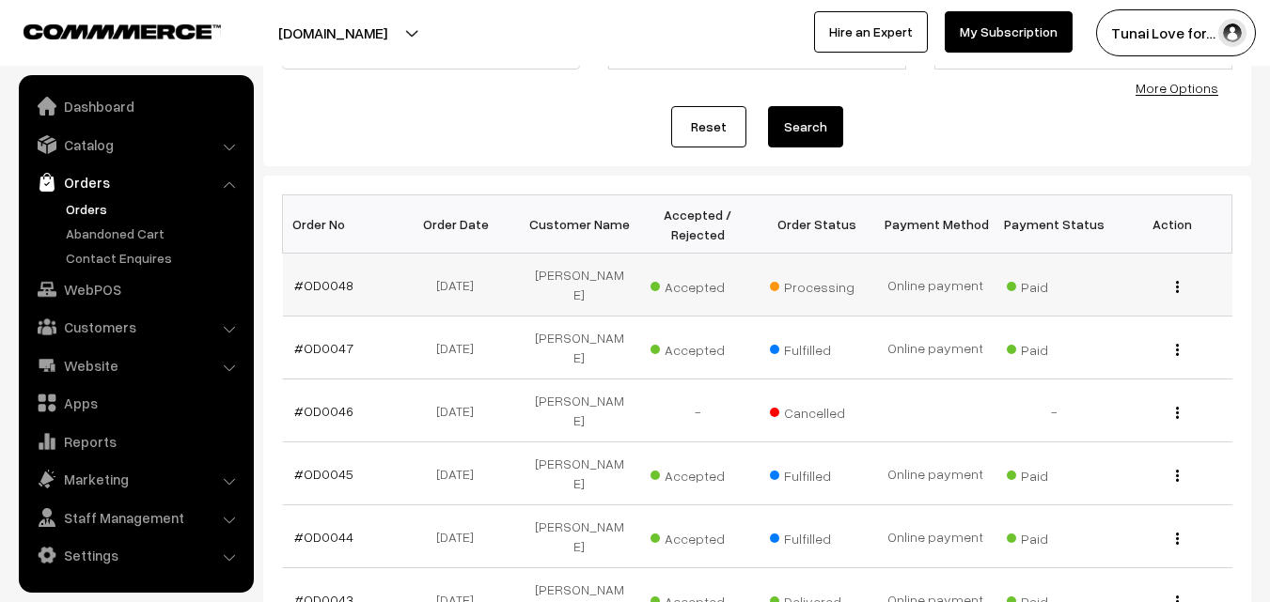
drag, startPoint x: 291, startPoint y: 277, endPoint x: 352, endPoint y: 276, distance: 61.1
click at [352, 276] on td "#OD0048" at bounding box center [342, 285] width 118 height 63
copy link "#OD0048"
drag, startPoint x: 417, startPoint y: 280, endPoint x: 487, endPoint y: 282, distance: 69.6
click at [487, 282] on td "25-08-2025" at bounding box center [460, 285] width 118 height 63
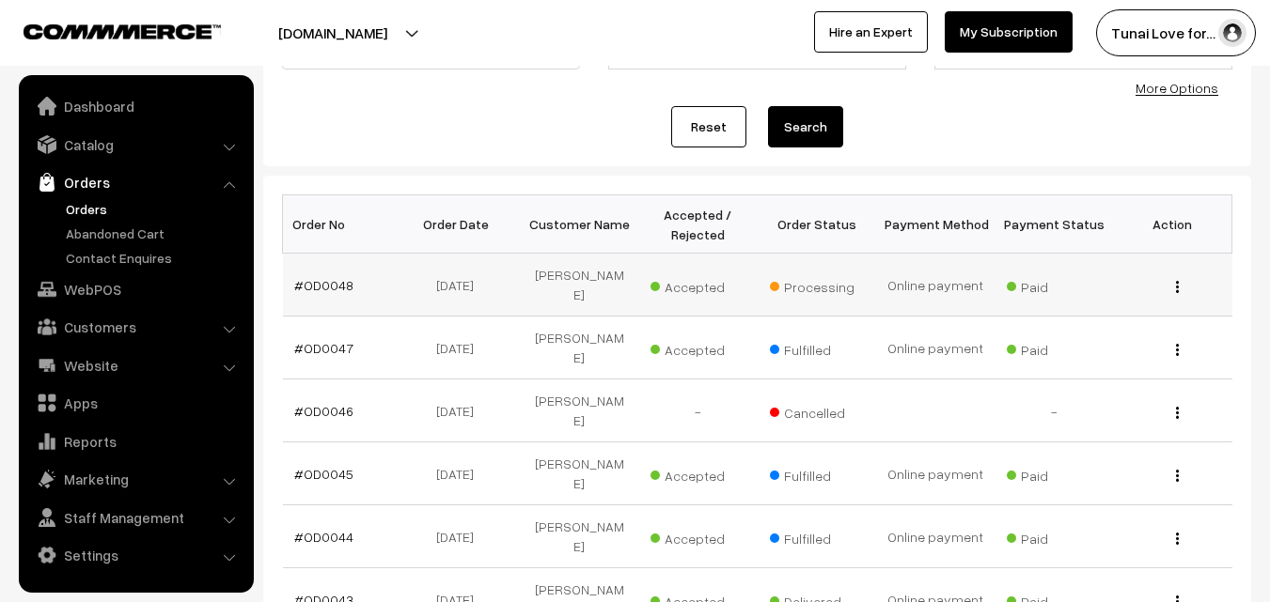
copy td "25-08-2025"
drag, startPoint x: 546, startPoint y: 283, endPoint x: 620, endPoint y: 279, distance: 74.3
click at [620, 279] on td "[PERSON_NAME]" at bounding box center [579, 285] width 118 height 63
copy td "[PERSON_NAME]"
click at [338, 279] on link "#OD0048" at bounding box center [323, 285] width 59 height 16
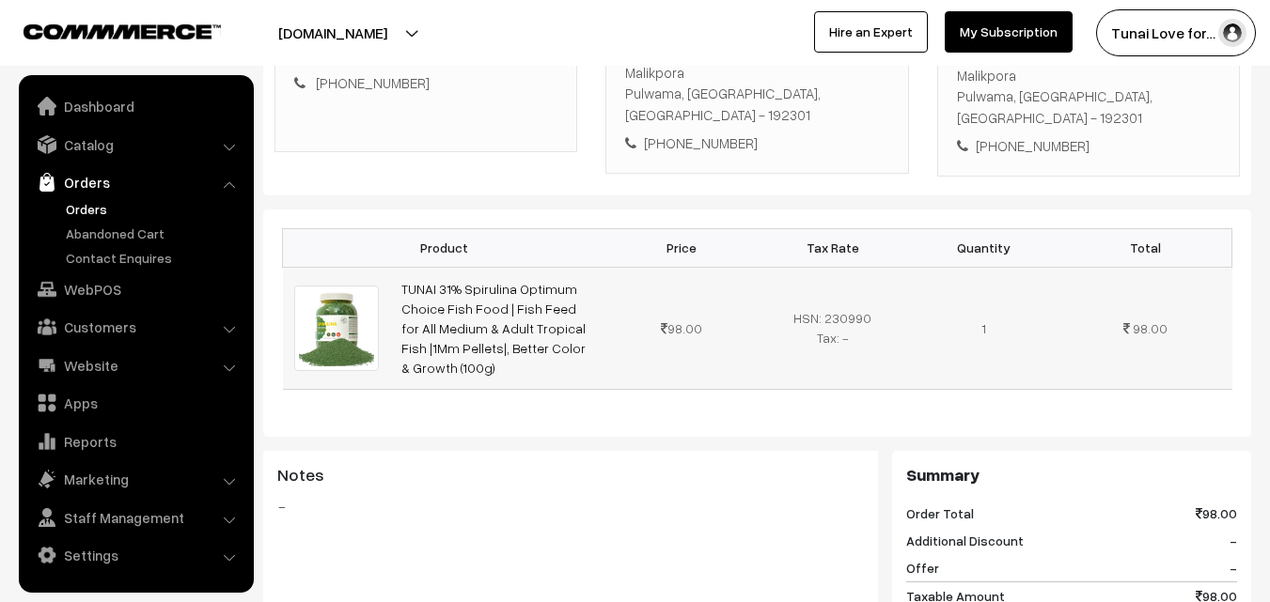
scroll to position [376, 0]
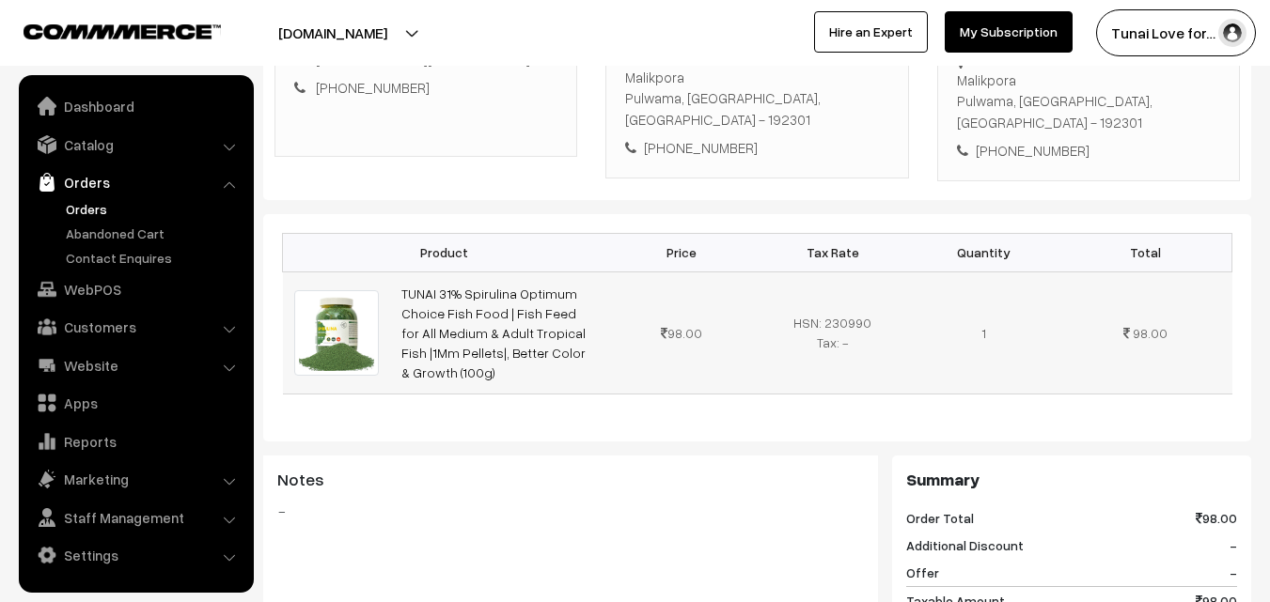
drag, startPoint x: 396, startPoint y: 270, endPoint x: 437, endPoint y: 345, distance: 85.8
click at [437, 345] on td "TUNAI 31% Spirulina Optimum Choice Fish Food | Fish Feed for All Medium & Adult…" at bounding box center [498, 333] width 216 height 122
copy link "TUNAI 31% Spirulina Optimum Choice Fish Food | Fish Feed for All Medium & Adult…"
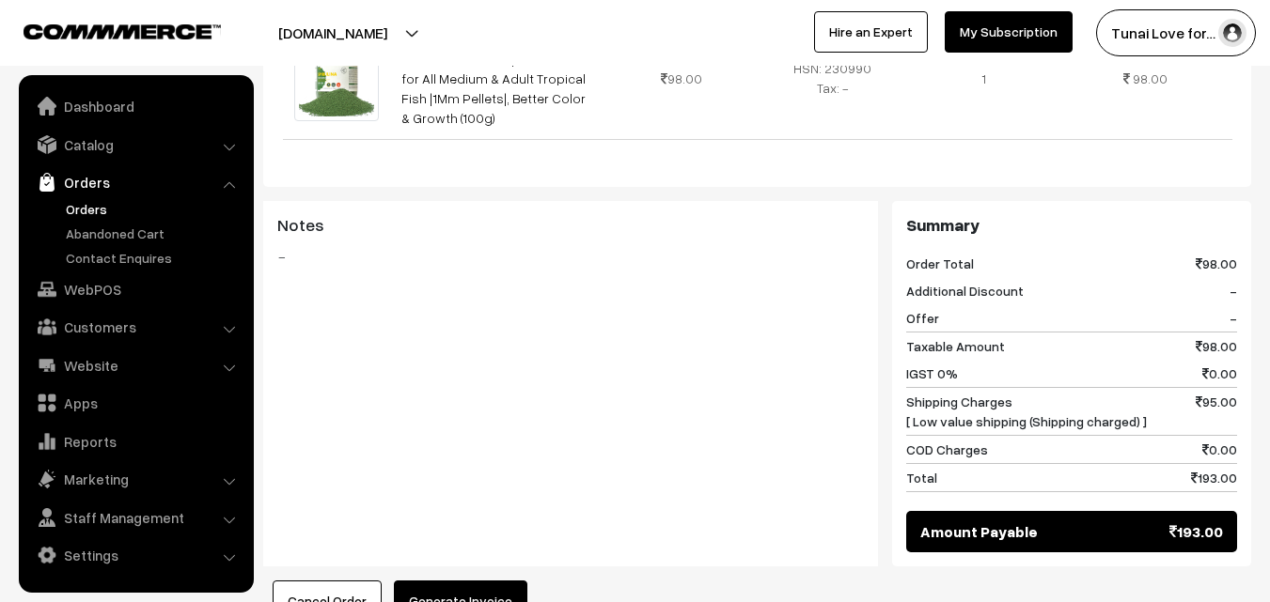
scroll to position [893, 0]
